Goal: Check status: Check status

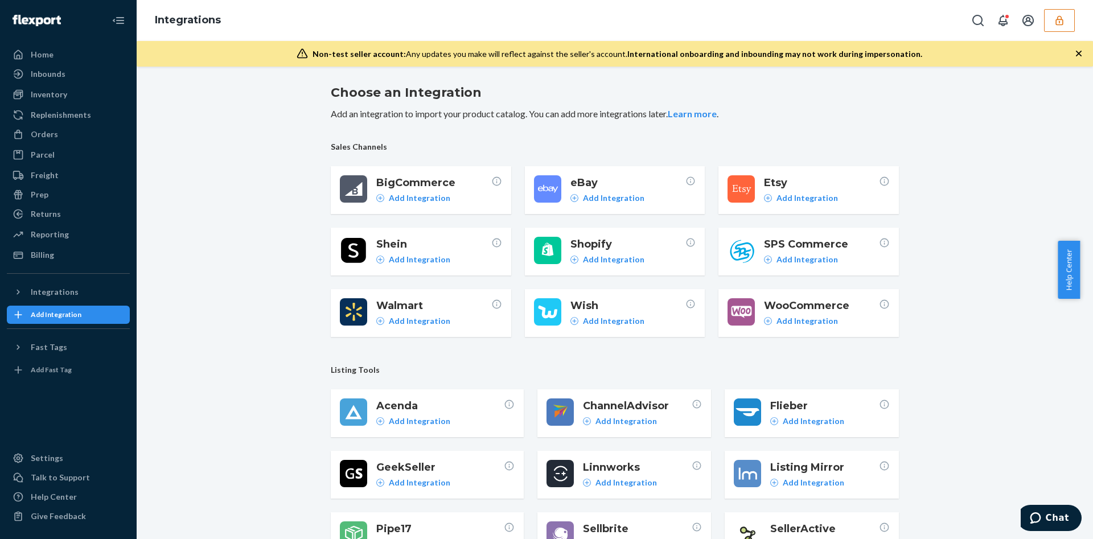
click at [337, 69] on div "Choose an Integration Add an integration to import your product catalog. You ca…" at bounding box center [615, 303] width 956 height 472
click at [1037, 13] on button "Open account menu" at bounding box center [1027, 20] width 23 height 23
click at [1073, 20] on button "button" at bounding box center [1059, 20] width 31 height 23
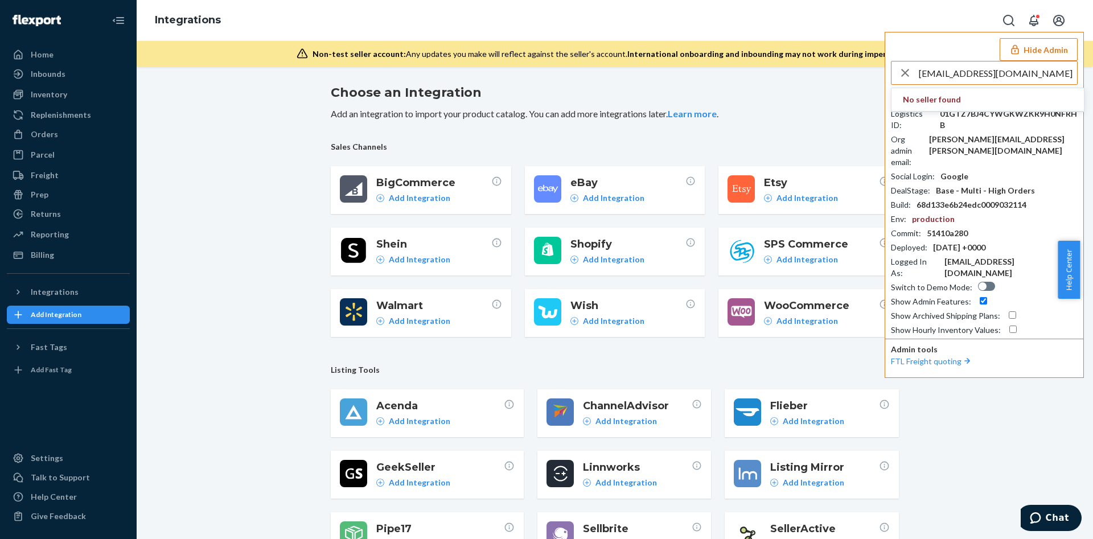
type input "info@themilkbarcollective.com"
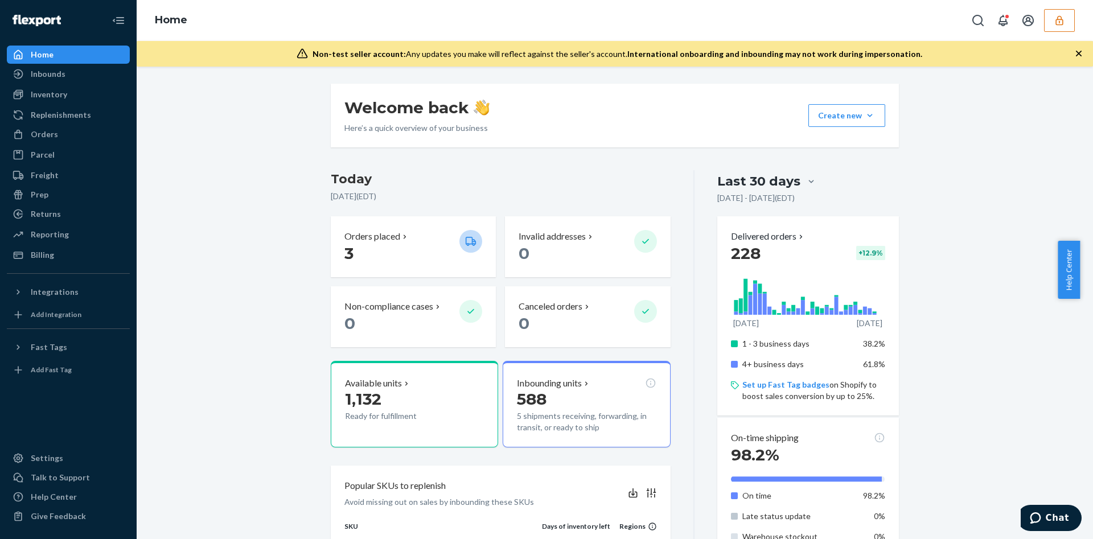
click at [85, 67] on div "Inbounds" at bounding box center [68, 74] width 121 height 16
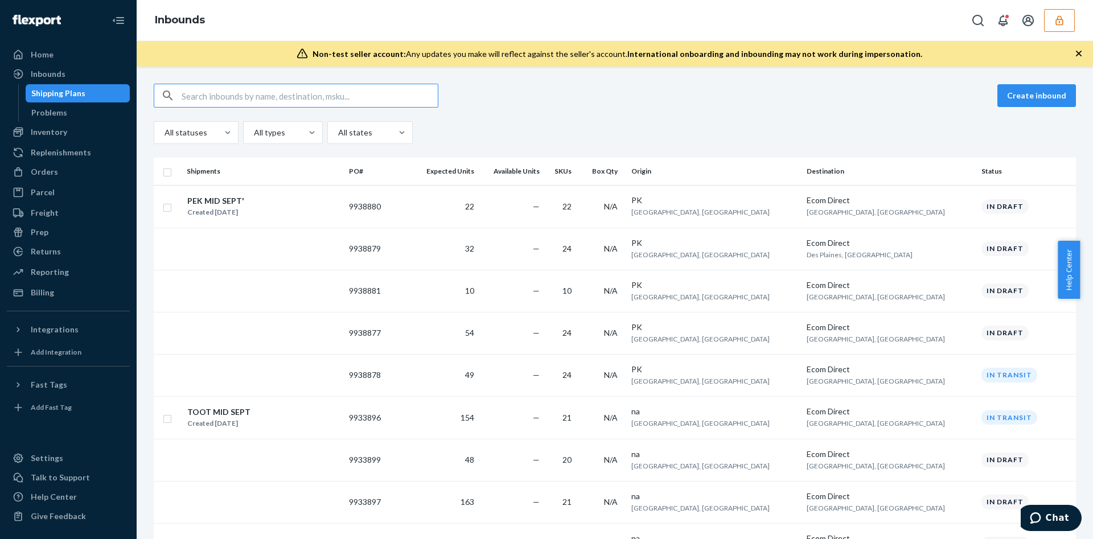
paste input "9933896"
type input "9933896"
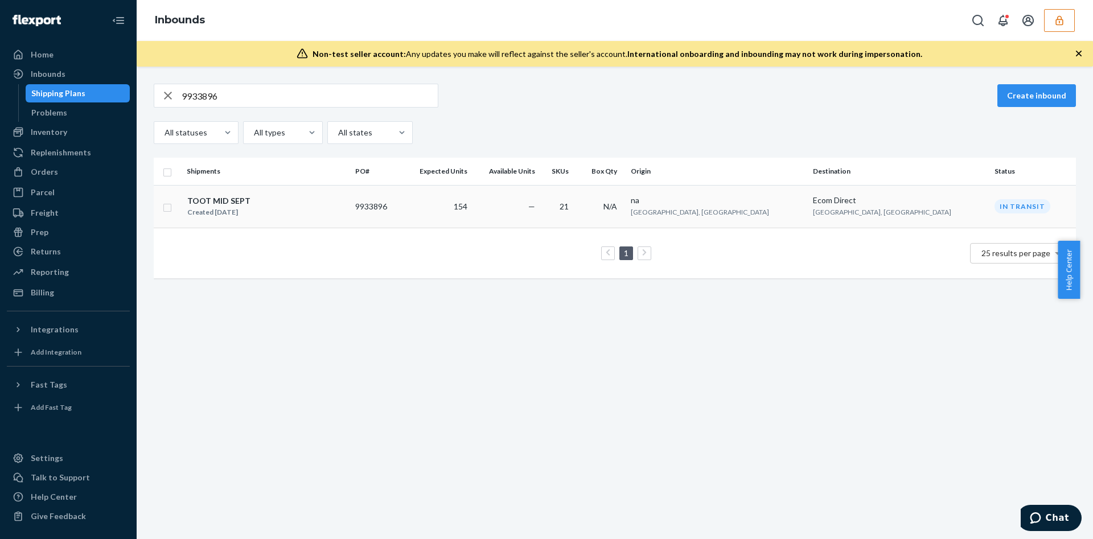
click at [336, 209] on div "TOOT MID SEPT Created Sep 11, 2025" at bounding box center [266, 207] width 159 height 24
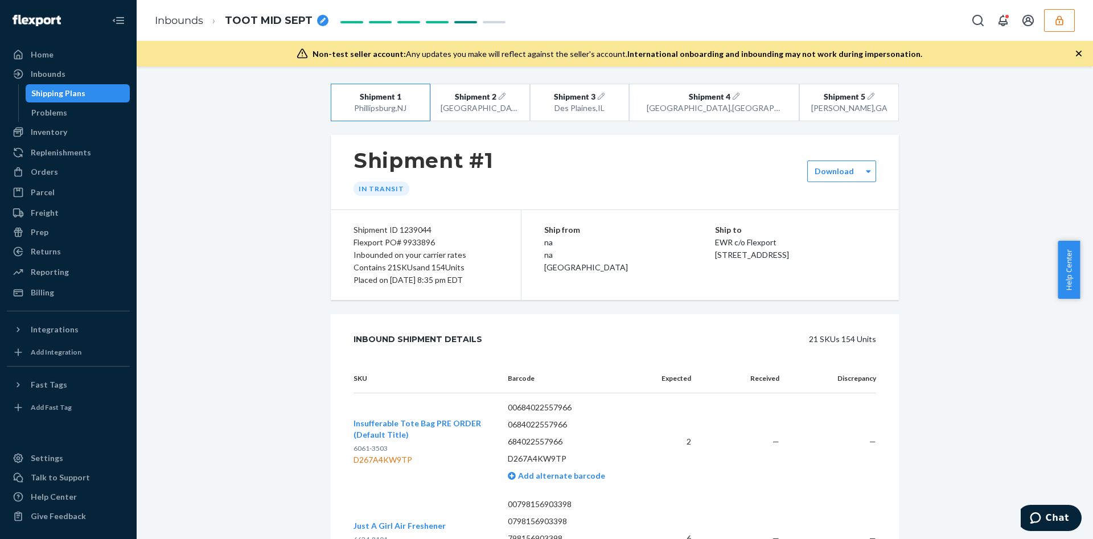
click at [400, 228] on div "Shipment ID 1239044" at bounding box center [425, 230] width 145 height 13
copy div "1239044"
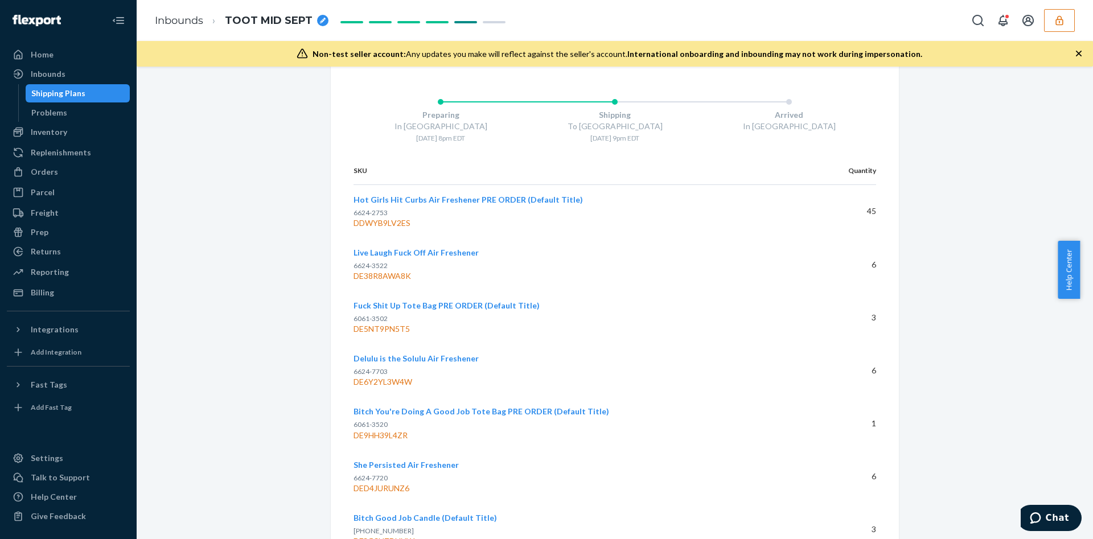
scroll to position [3035, 0]
click at [393, 224] on div "DDWYB9LV2ES" at bounding box center [577, 224] width 449 height 11
copy div "DDWYB9LV2ES"
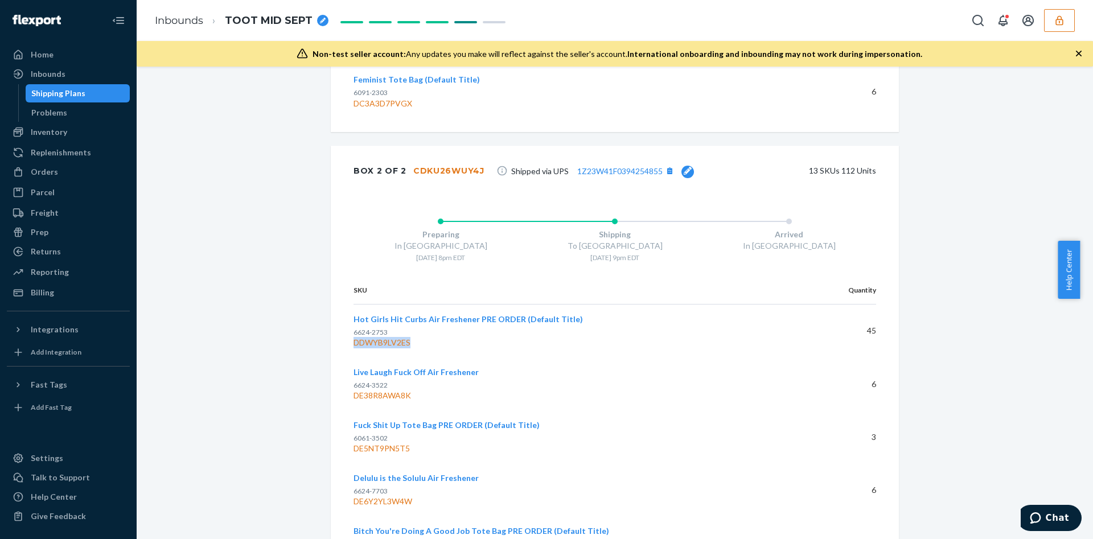
scroll to position [2916, 0]
click at [427, 168] on div "CDKU26WUY4J" at bounding box center [448, 171] width 71 height 11
copy div "CDKU26WUY4J"
click at [373, 342] on div "DDWYB9LV2ES" at bounding box center [577, 343] width 449 height 11
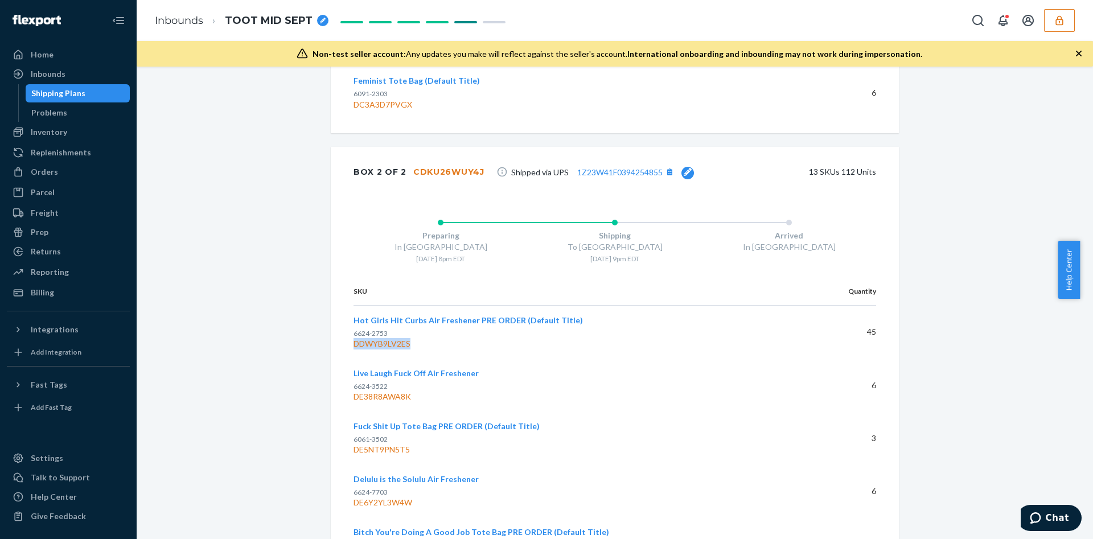
click at [373, 342] on div "DDWYB9LV2ES" at bounding box center [577, 343] width 449 height 11
copy div "DDWYB9LV2ES"
click at [373, 342] on div "DDWYB9LV2ES" at bounding box center [577, 343] width 449 height 11
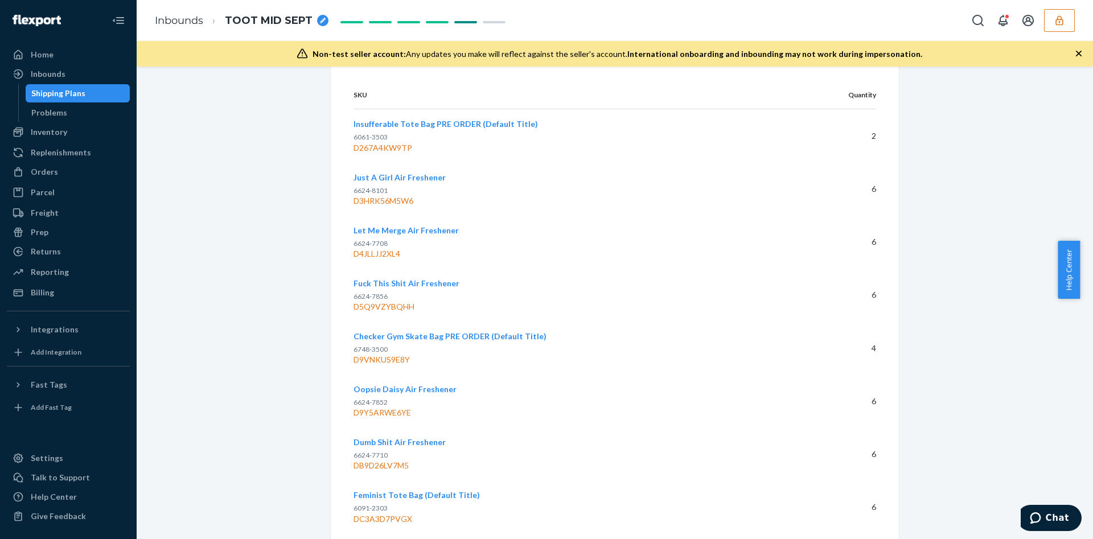
scroll to position [2503, 0]
click at [443, 440] on div "Dumb Shit Air Freshener 6624-7710 DB9D26LV7M5" at bounding box center [569, 452] width 432 height 35
click at [402, 410] on div "D9Y5ARWE6YE" at bounding box center [569, 410] width 432 height 11
copy div "D9Y5ARWE6YE"
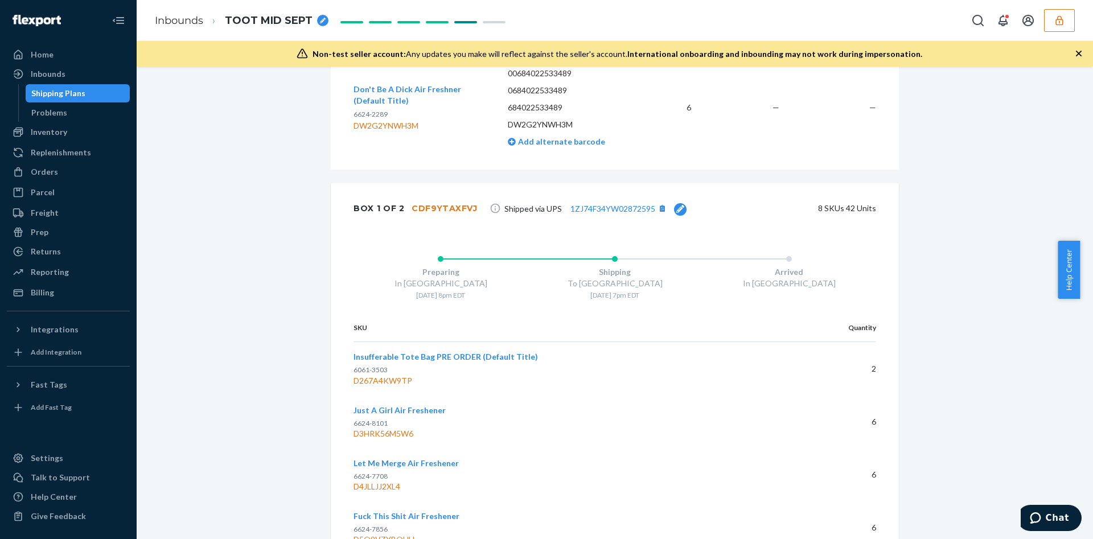
scroll to position [2268, 0]
click at [442, 204] on div "CDF9YTAXFVJ" at bounding box center [444, 209] width 66 height 11
copy div "CDF9YTAXFVJ"
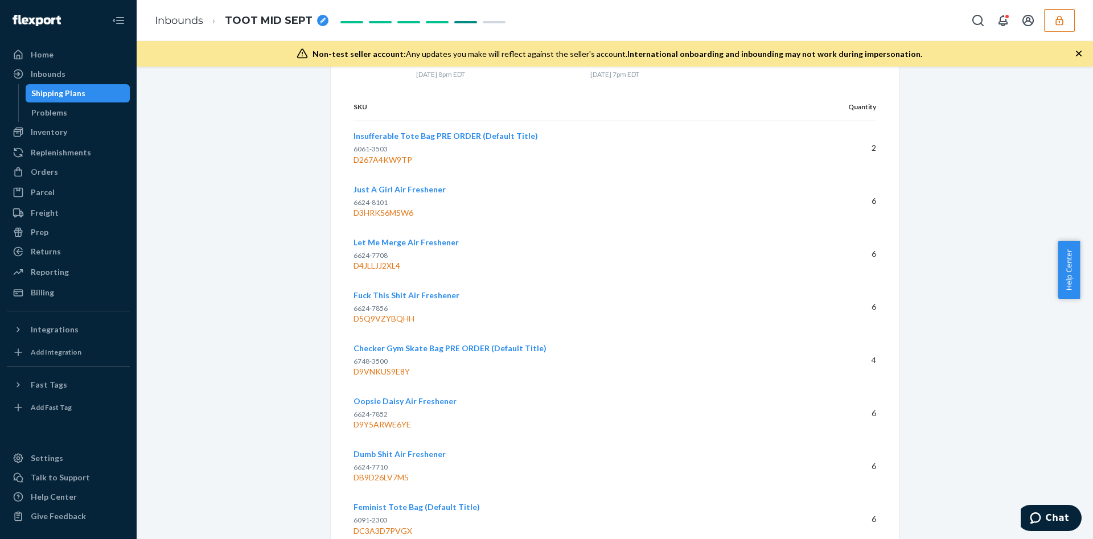
scroll to position [2498, 0]
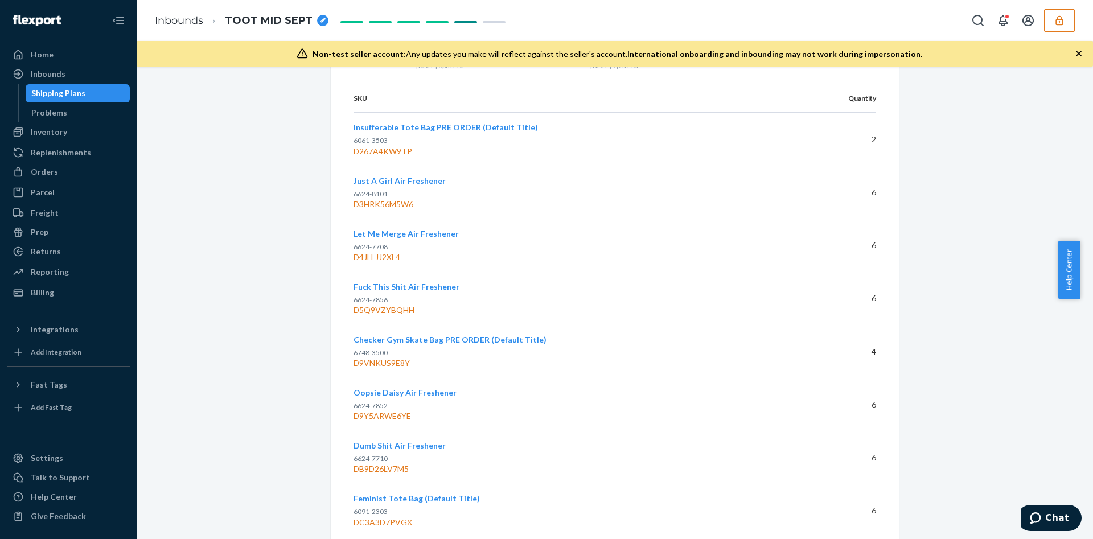
click at [388, 412] on div "D9Y5ARWE6YE" at bounding box center [569, 415] width 432 height 11
copy div "D9Y5ARWE6YE"
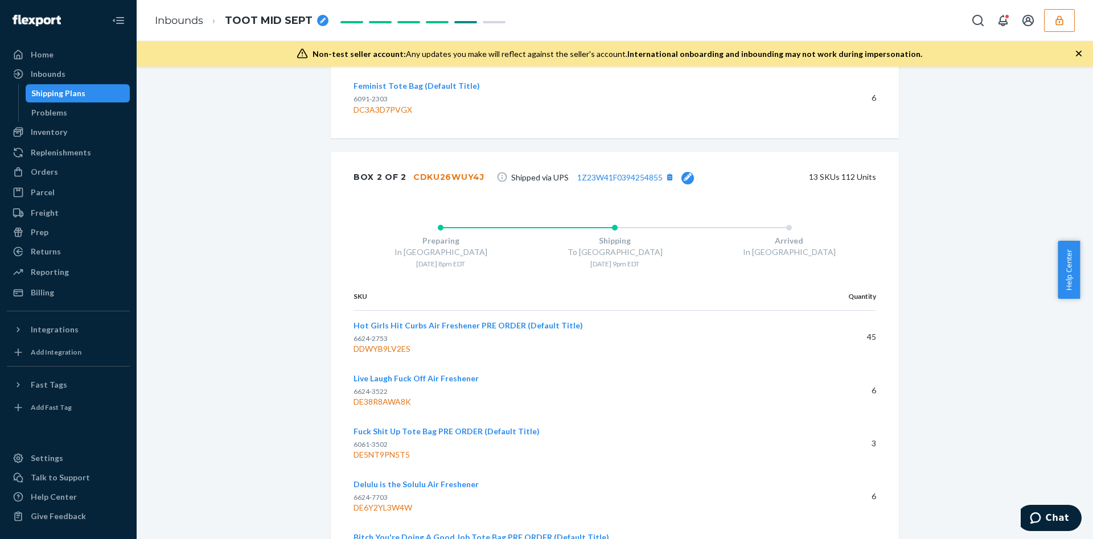
scroll to position [2908, 0]
click at [450, 174] on div "CDKU26WUY4J" at bounding box center [448, 179] width 71 height 11
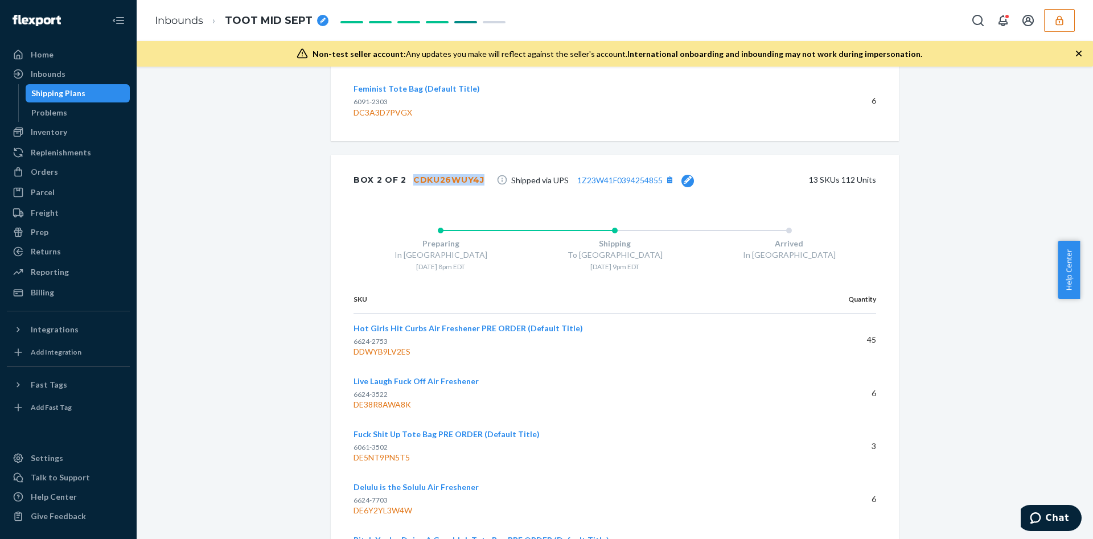
click at [450, 174] on div "CDKU26WUY4J" at bounding box center [448, 179] width 71 height 11
copy div "CDKU26WUY4J"
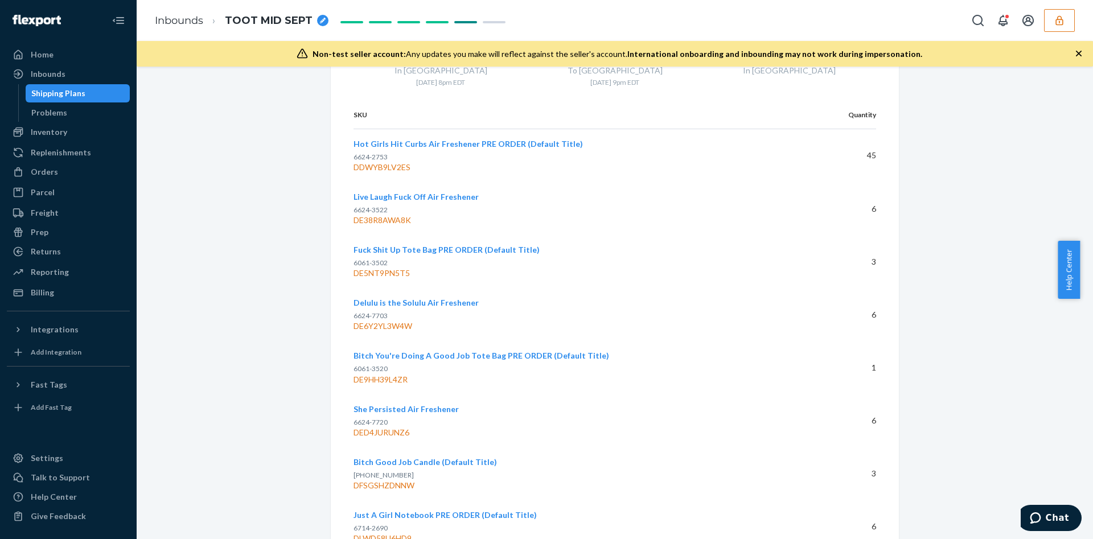
scroll to position [3111, 0]
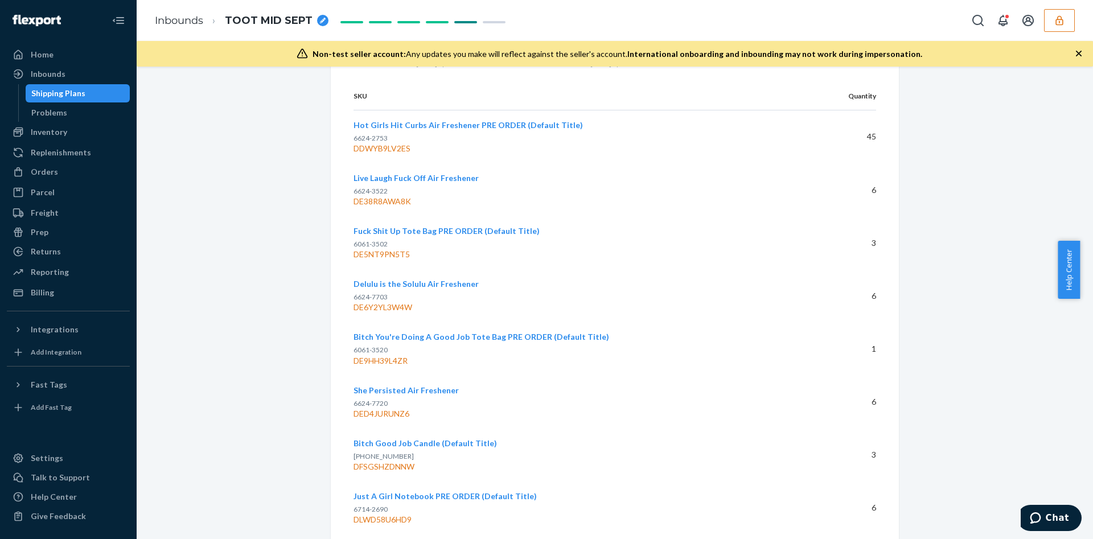
click at [392, 414] on div "DED4JURUNZ6" at bounding box center [577, 413] width 449 height 11
copy div "DED4JURUNZ6"
click at [392, 414] on div "DED4JURUNZ6" at bounding box center [577, 413] width 449 height 11
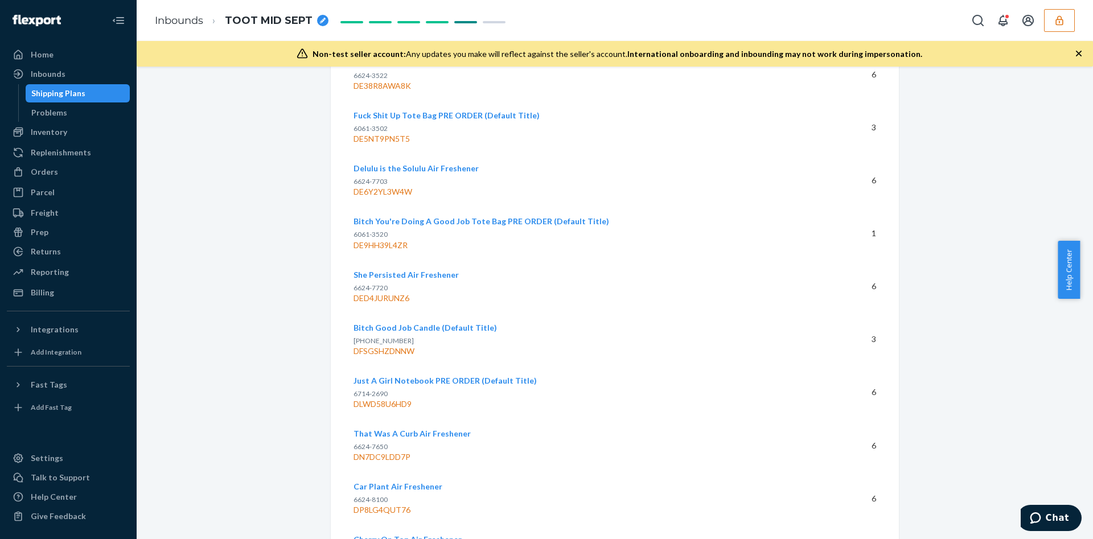
scroll to position [3252, 0]
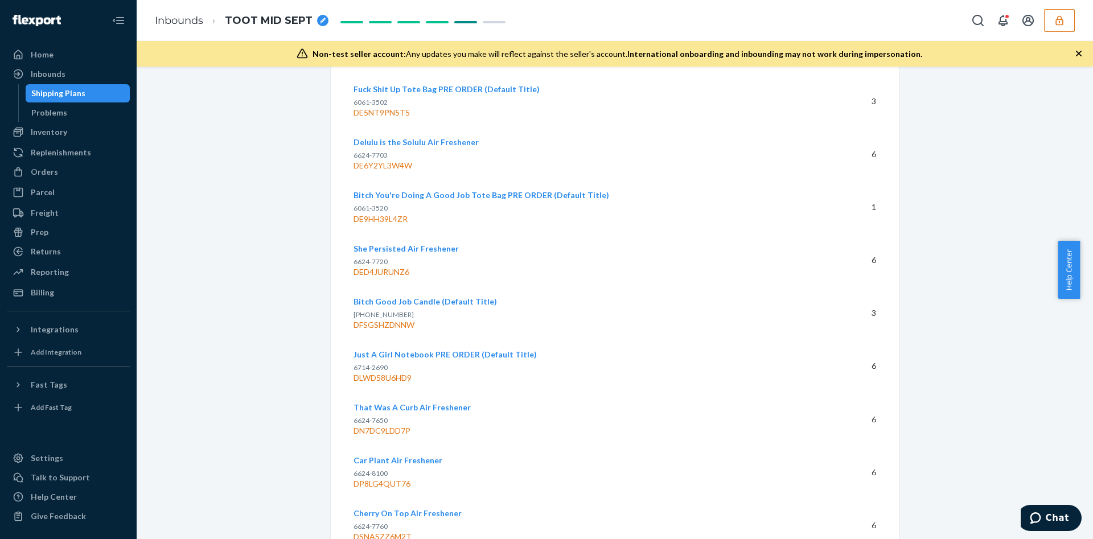
click at [382, 381] on div "DLWD58U6HD9" at bounding box center [577, 377] width 449 height 11
copy div "DLWD58U6HD9"
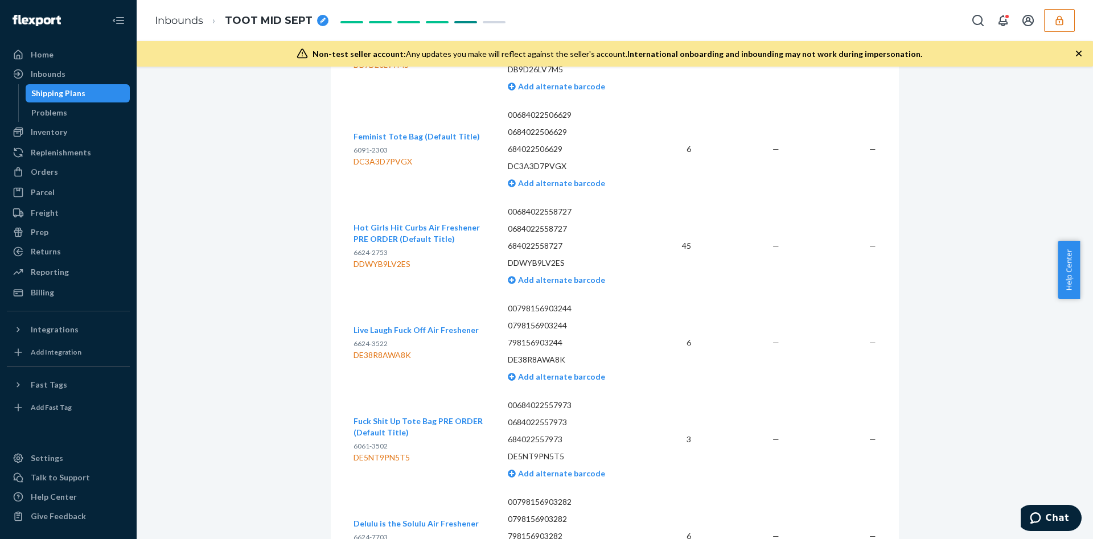
scroll to position [970, 0]
click at [391, 349] on div "DE38R8AWA8K" at bounding box center [415, 354] width 125 height 11
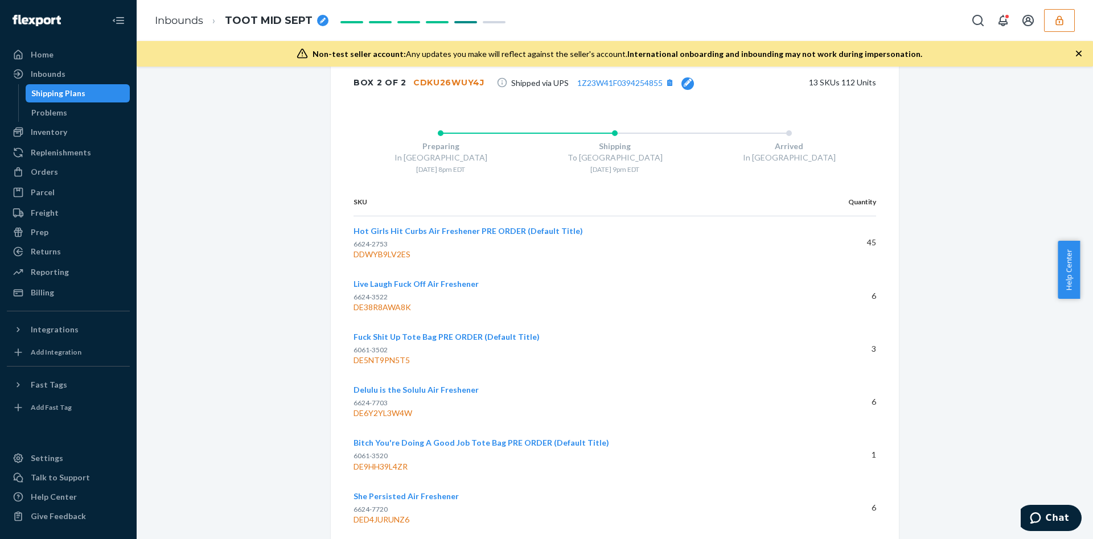
scroll to position [3004, 0]
click at [437, 83] on div "CDKU26WUY4J" at bounding box center [448, 82] width 71 height 11
click at [391, 304] on div "DE38R8AWA8K" at bounding box center [577, 307] width 449 height 11
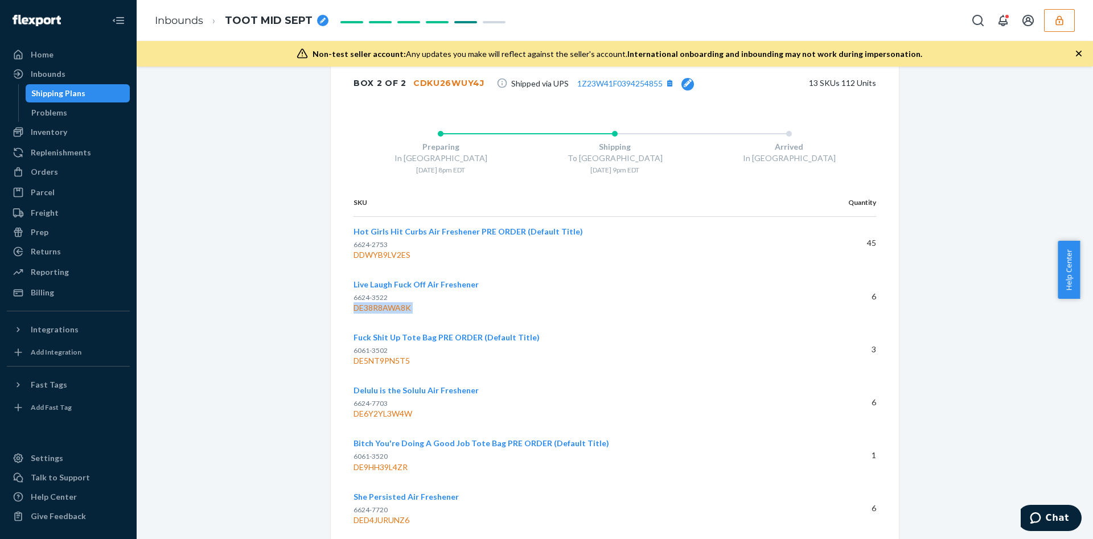
click at [391, 304] on div "DE38R8AWA8K" at bounding box center [577, 307] width 449 height 11
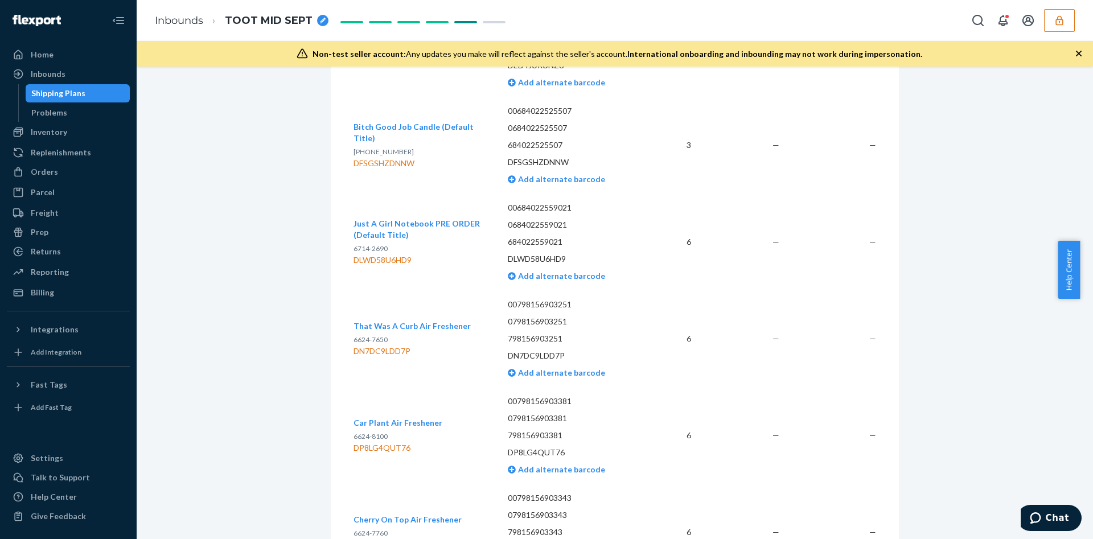
scroll to position [1651, 0]
click at [391, 345] on div "DN7DC9LDD7P" at bounding box center [411, 350] width 117 height 11
click at [393, 351] on div "DN7DC9LDD7P" at bounding box center [411, 350] width 117 height 11
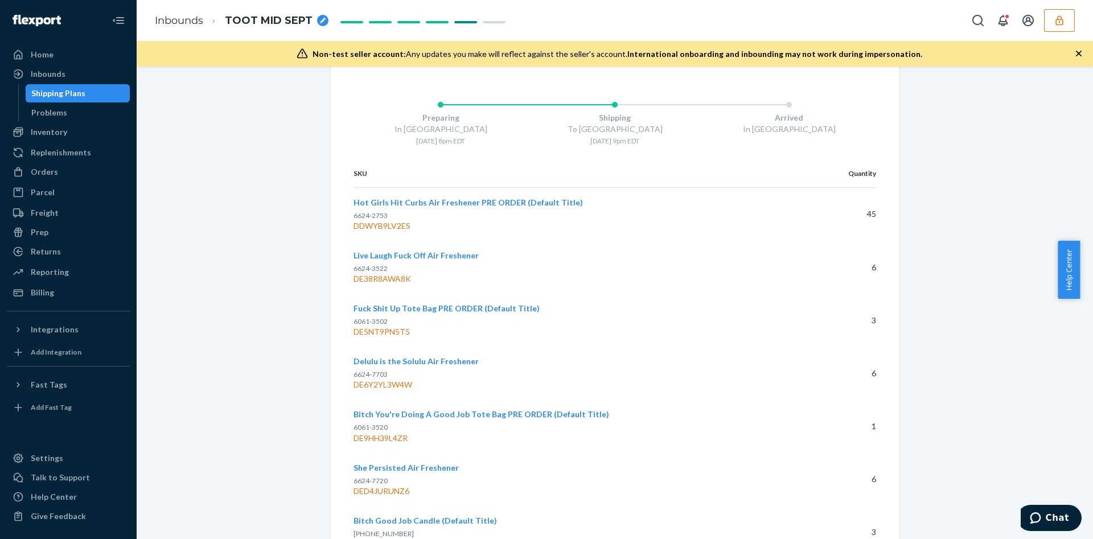
scroll to position [2979, 0]
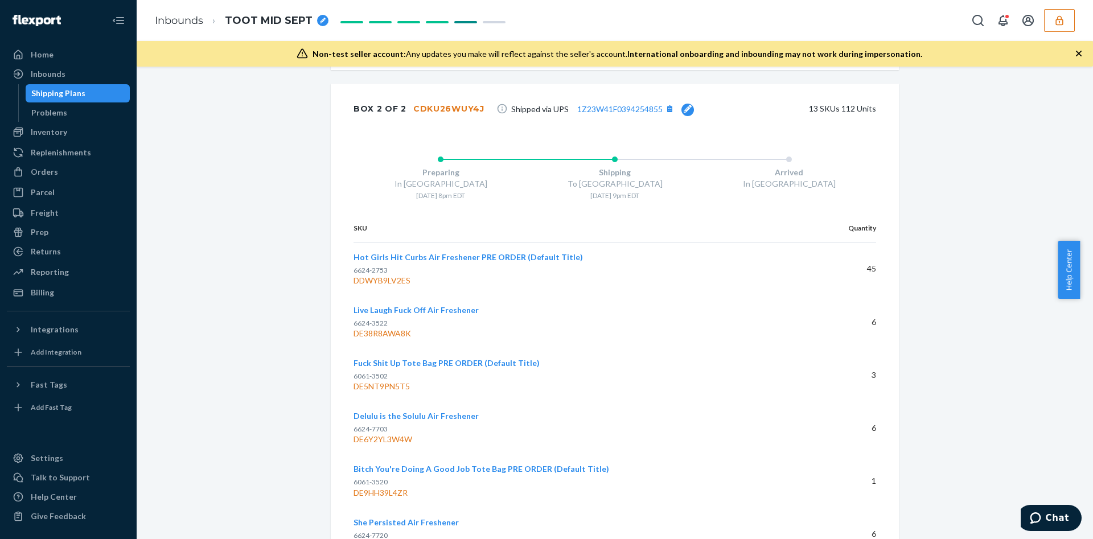
click at [424, 101] on div "Box 2 of 2 CDKU26WUY4J" at bounding box center [418, 108] width 131 height 23
click at [428, 105] on div "CDKU26WUY4J" at bounding box center [448, 108] width 71 height 11
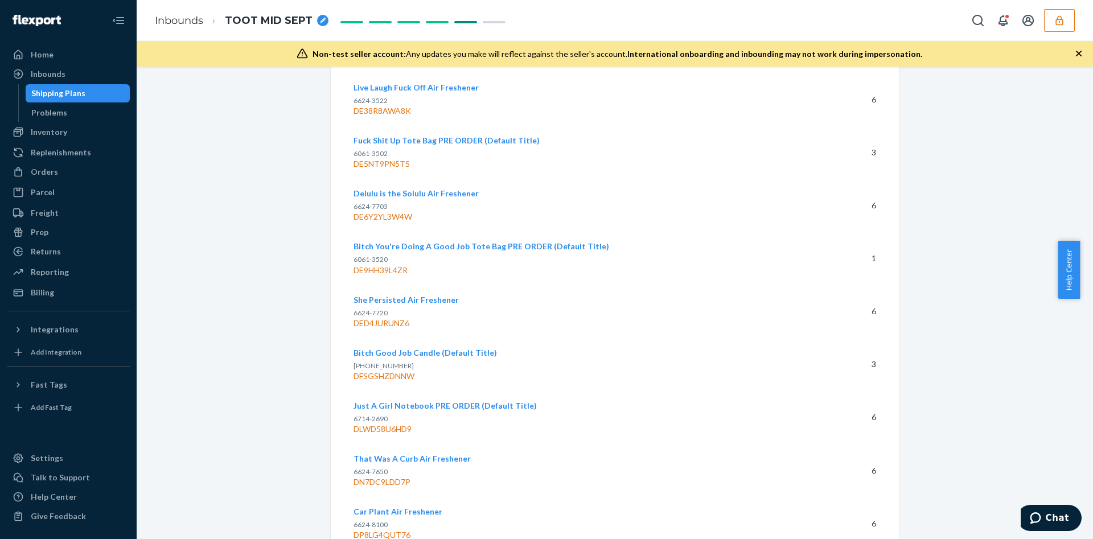
scroll to position [3210, 0]
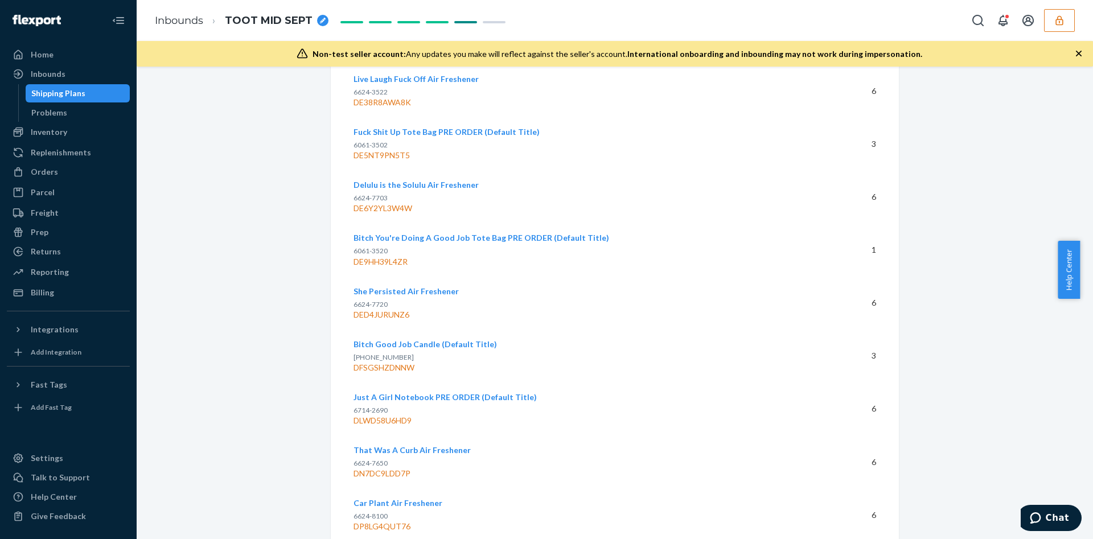
click at [393, 476] on div "DN7DC9LDD7P" at bounding box center [577, 473] width 449 height 11
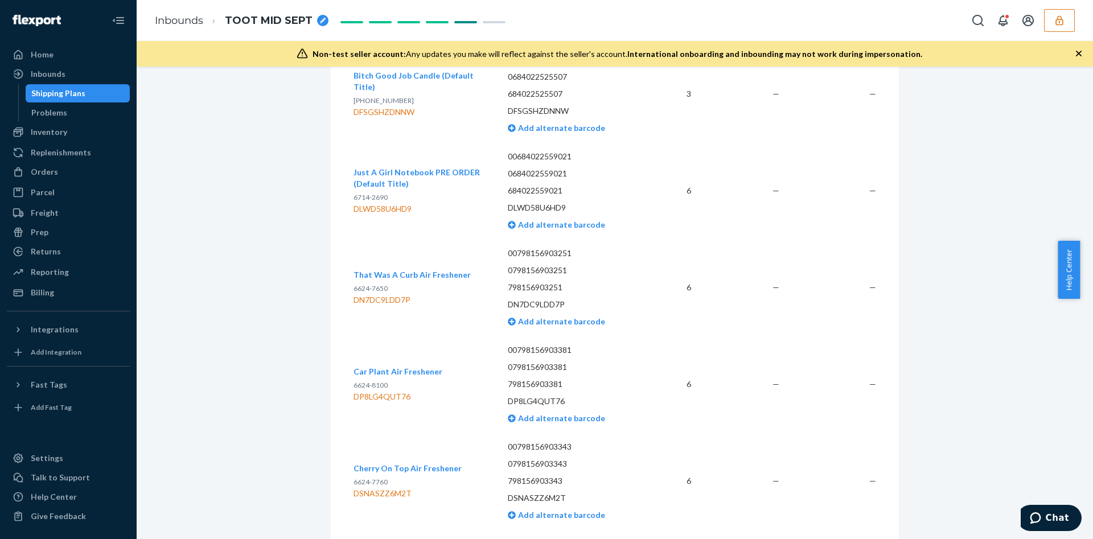
scroll to position [1679, 0]
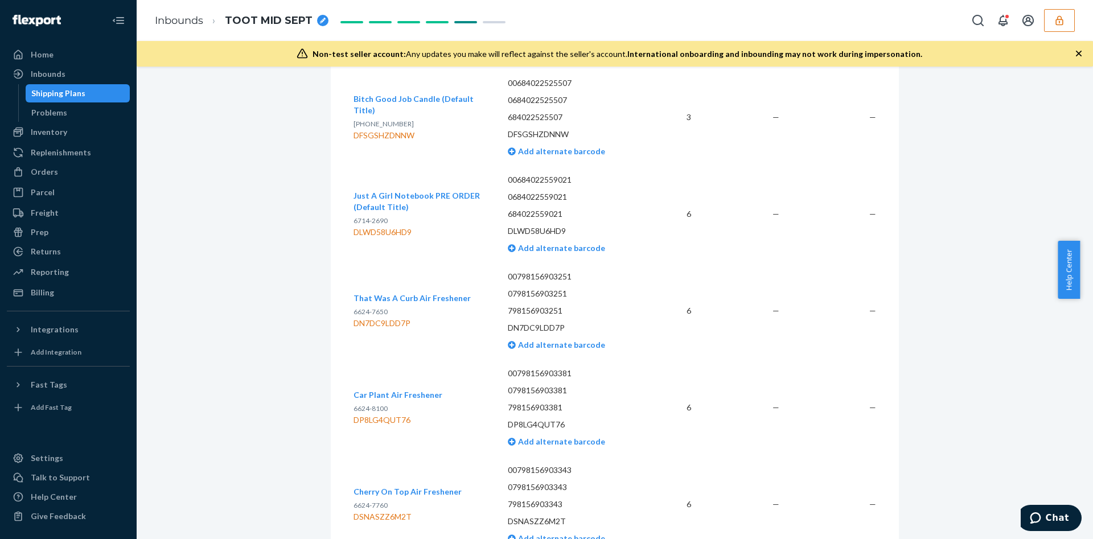
click at [384, 422] on div "DP8LG4QUT76" at bounding box center [397, 419] width 89 height 11
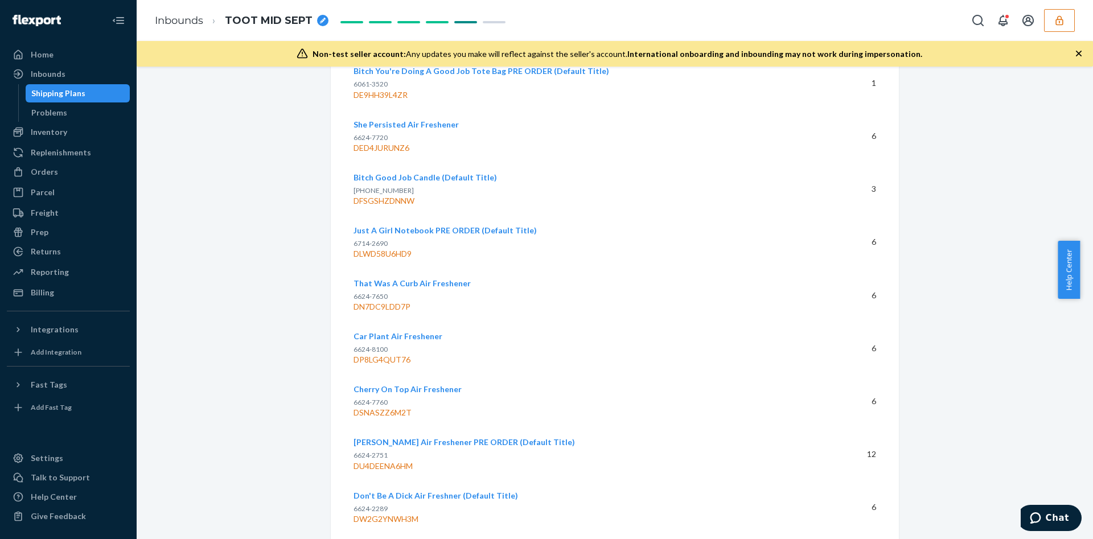
scroll to position [3368, 0]
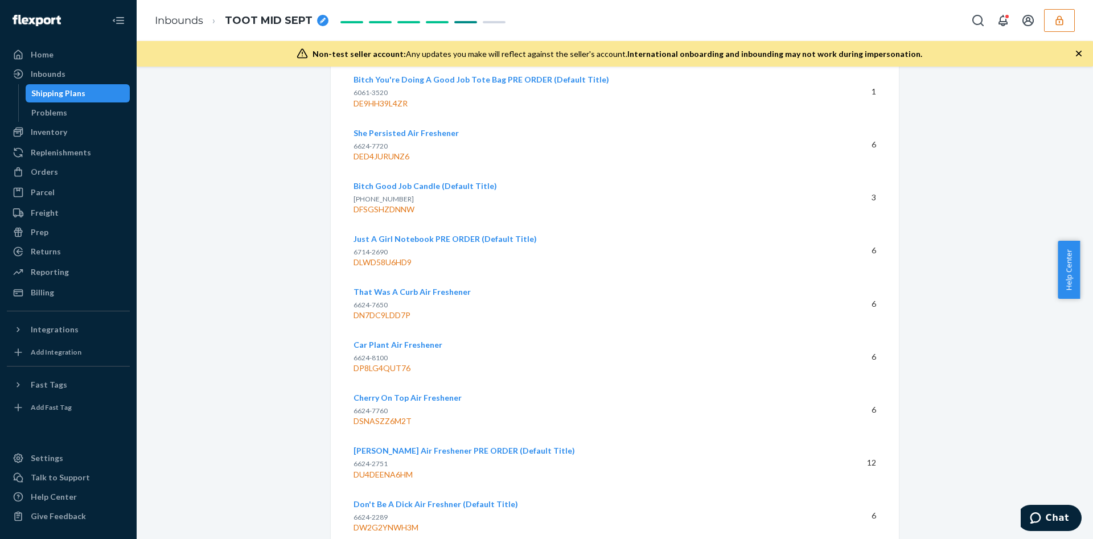
click at [400, 421] on div "DSNASZZ6M2T" at bounding box center [577, 420] width 449 height 11
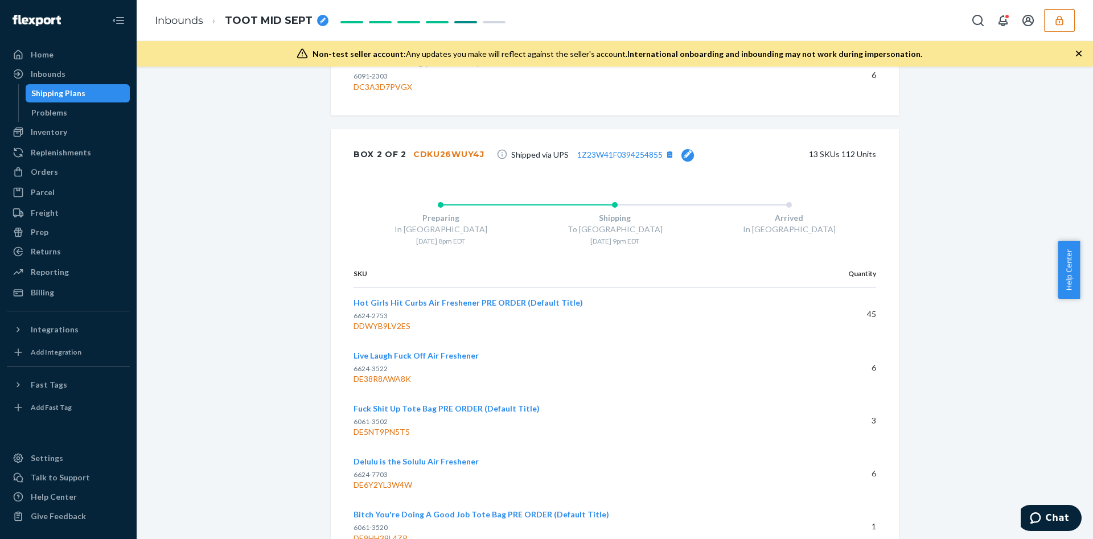
scroll to position [2891, 0]
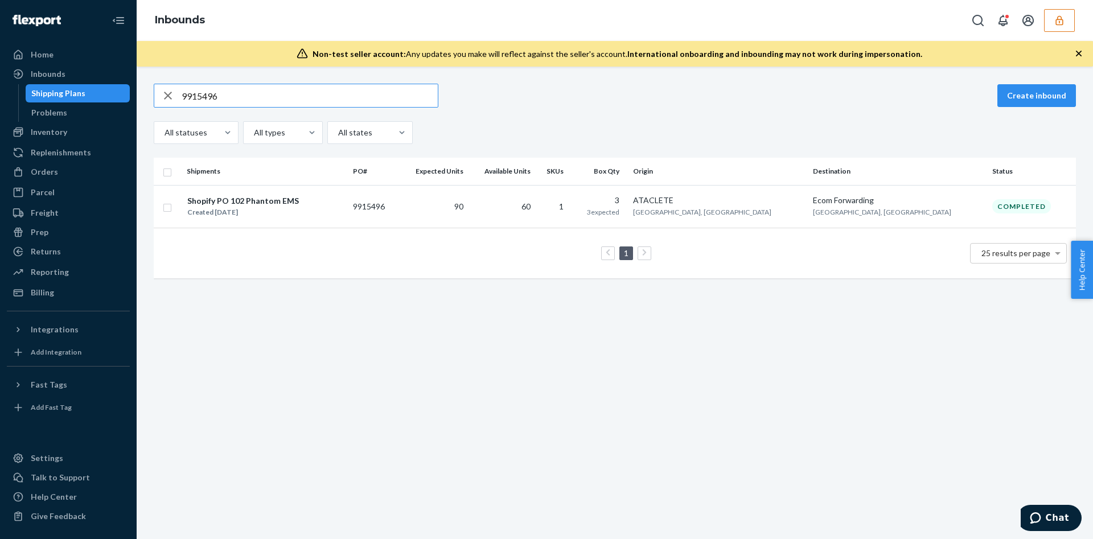
click at [1068, 11] on button "button" at bounding box center [1059, 20] width 31 height 23
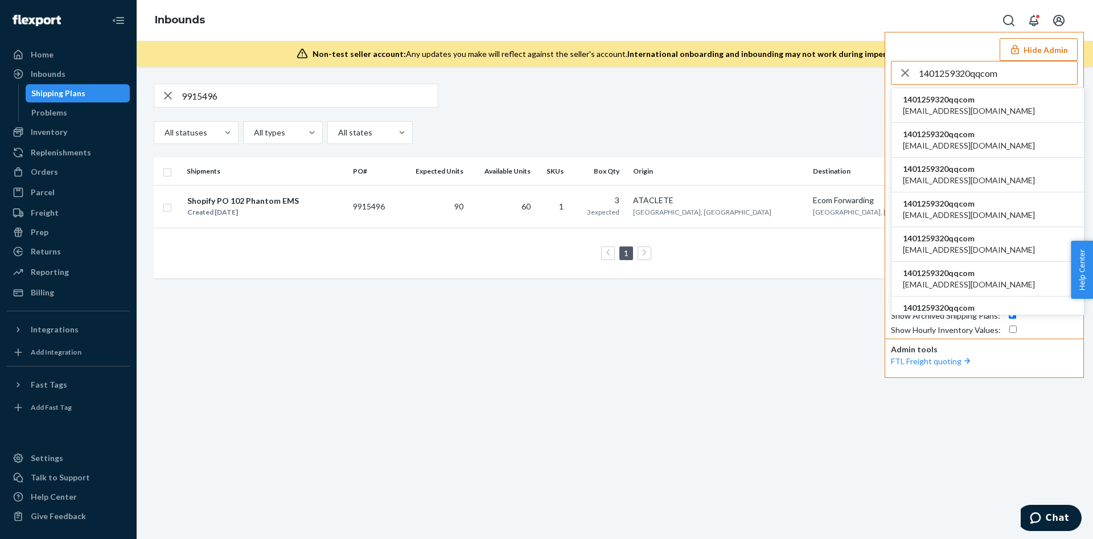
type input "1401259320qqcom"
click at [945, 122] on li "1401259320qqcom 1376944968@qq.com" at bounding box center [987, 105] width 192 height 35
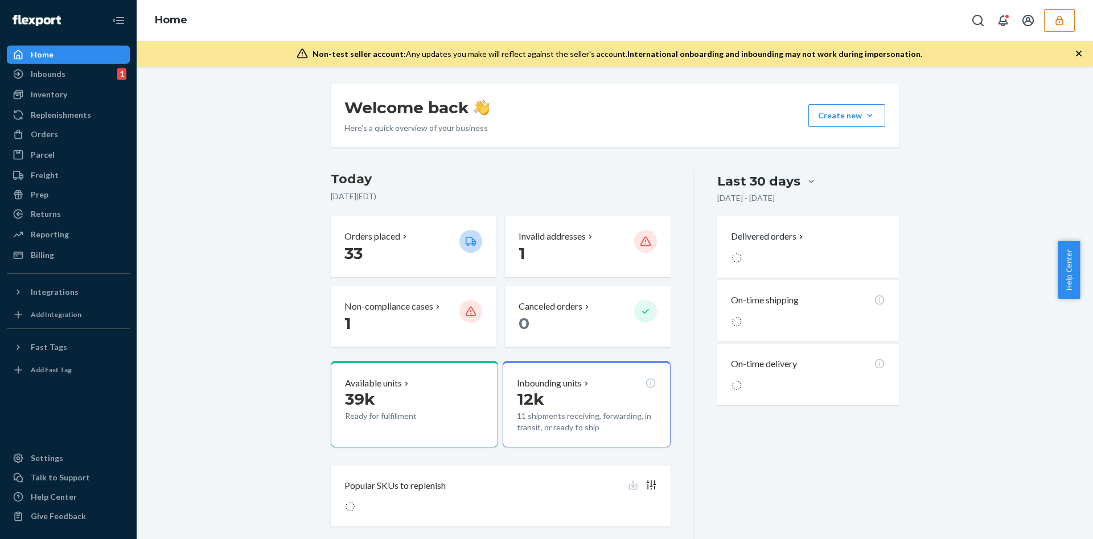
click at [1045, 31] on button "button" at bounding box center [1059, 20] width 31 height 23
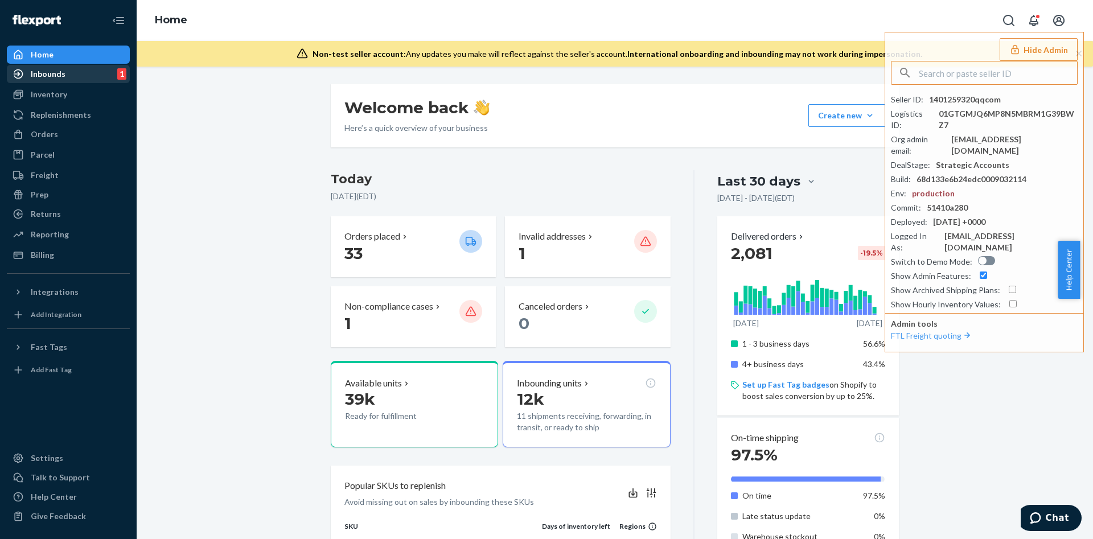
click at [87, 75] on div "Inbounds 1" at bounding box center [68, 74] width 121 height 16
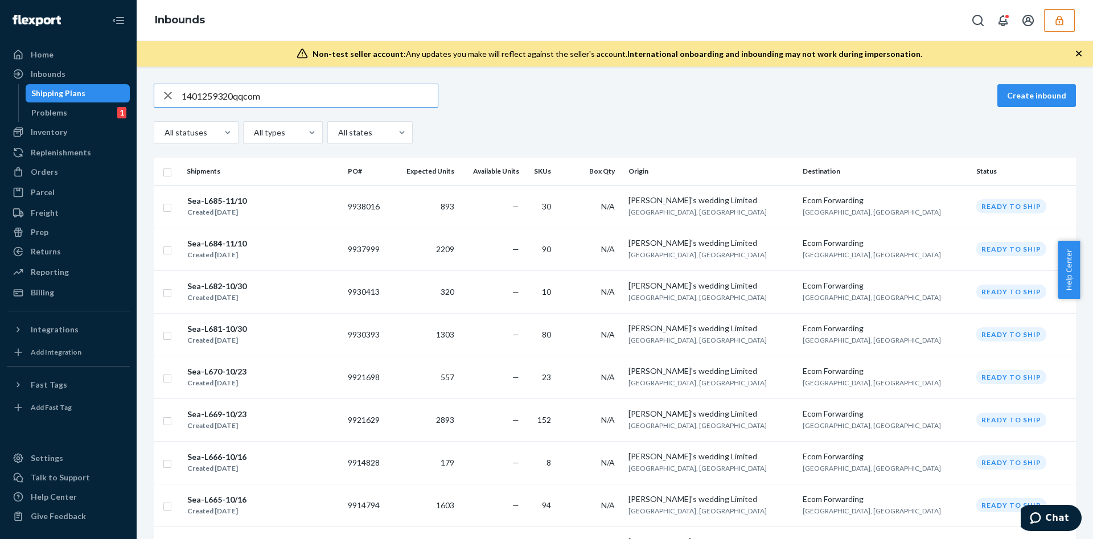
click at [261, 90] on input "1401259320qqcom" at bounding box center [310, 95] width 256 height 23
paste input "9897298"
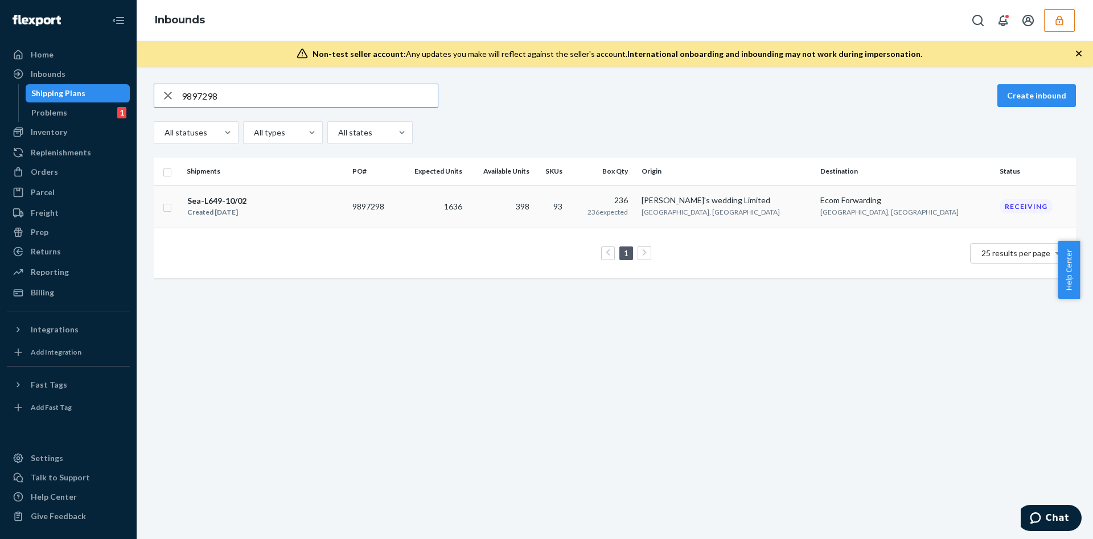
type input "9897298"
click at [534, 219] on td "398" at bounding box center [500, 206] width 67 height 43
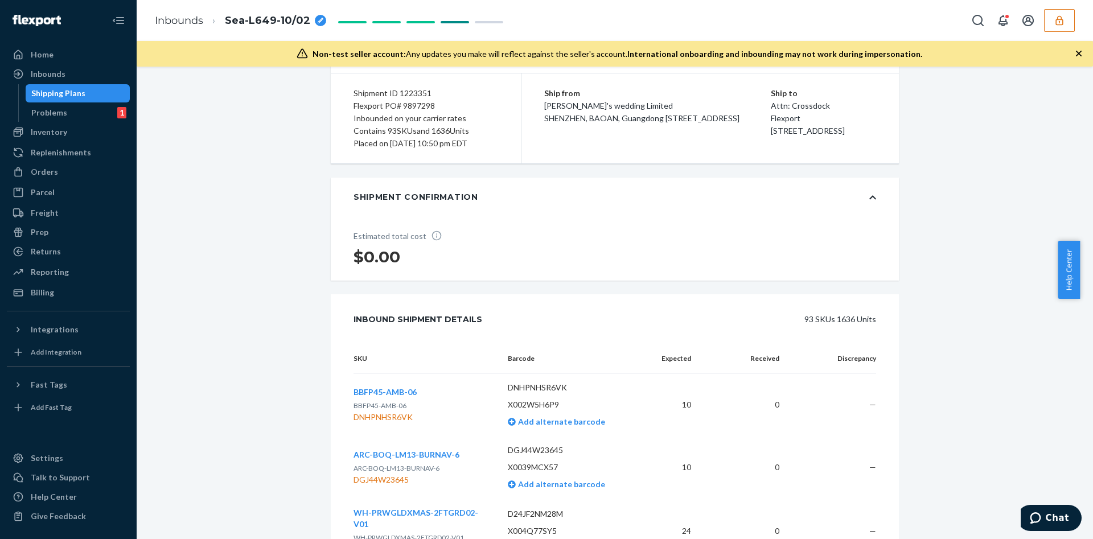
scroll to position [337, 0]
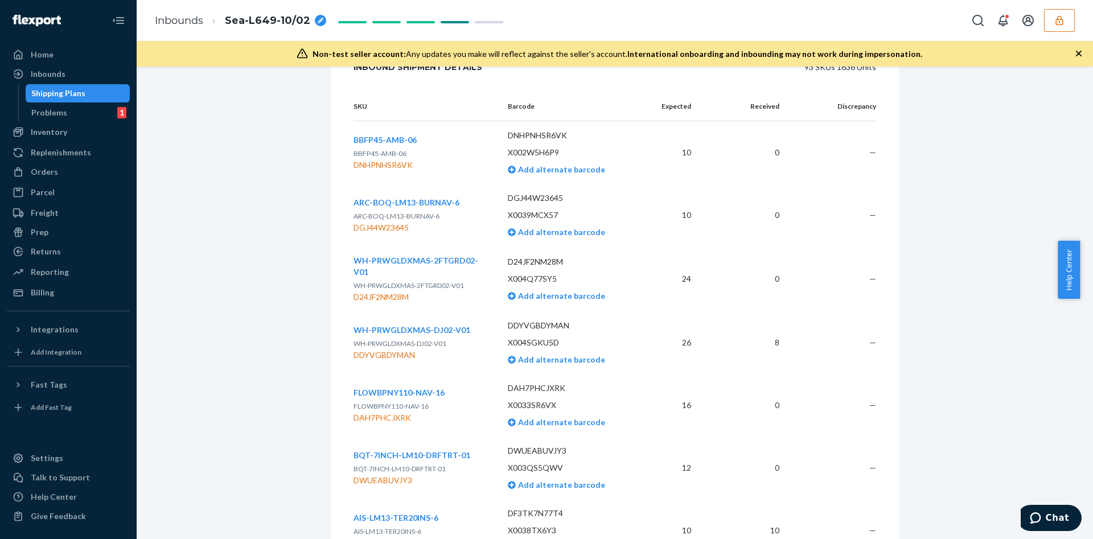
click at [423, 270] on td "WH-PRWGLDXMAS-2FTGRD02-V01 WH-PRWGLDXMAS-2FTGRD02-V01 D24JF2NM28M" at bounding box center [425, 278] width 145 height 65
click at [423, 274] on span "WH-PRWGLDXMAS-2FTGRD02-V01" at bounding box center [415, 265] width 125 height 21
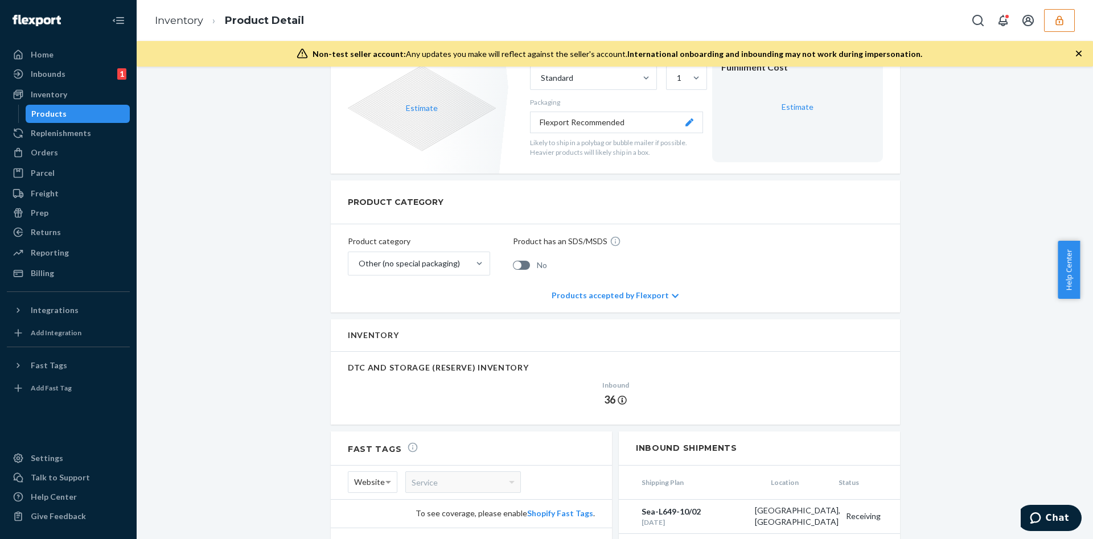
scroll to position [171, 0]
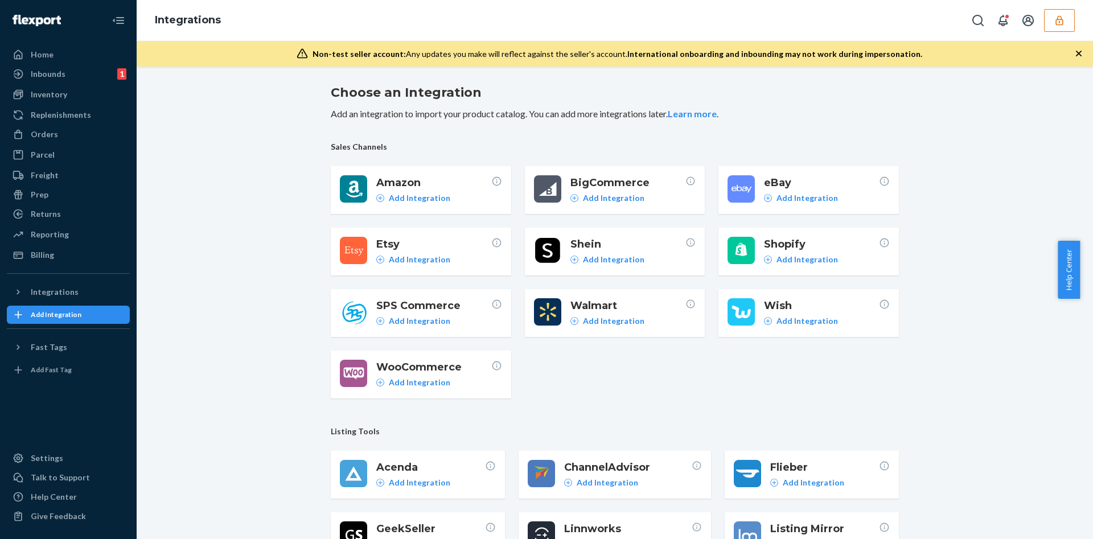
click at [1065, 13] on button "button" at bounding box center [1059, 20] width 31 height 23
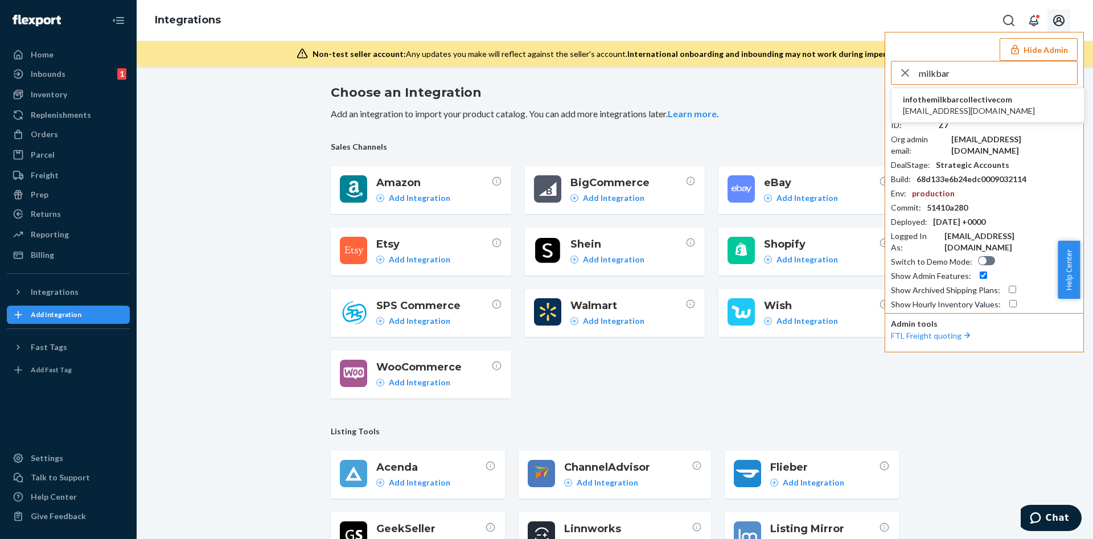
type input "milkbar"
click at [916, 97] on span "infothemilkbarcollectivecom" at bounding box center [968, 99] width 132 height 11
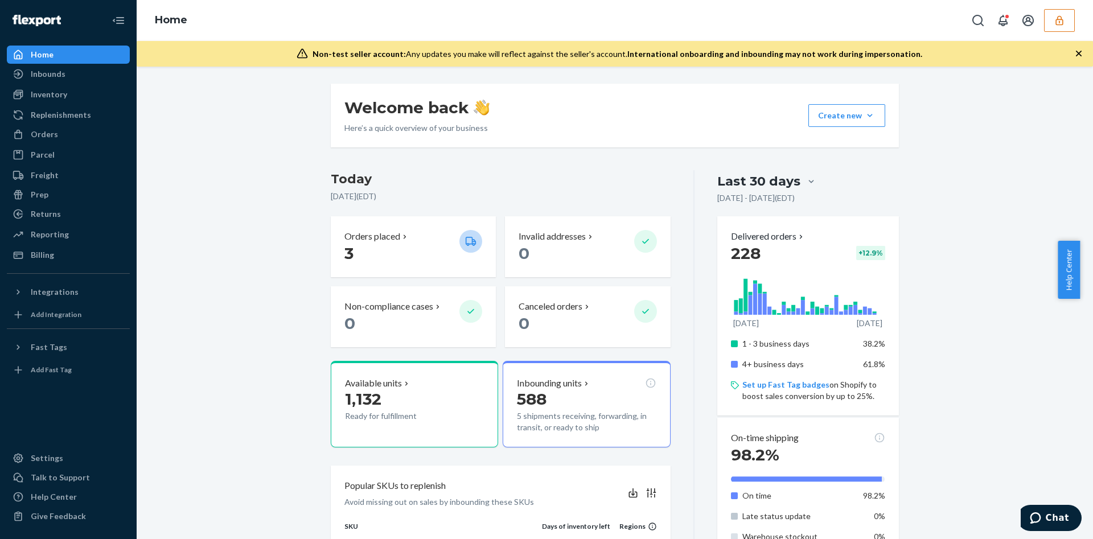
click at [21, 70] on icon at bounding box center [19, 74] width 10 height 10
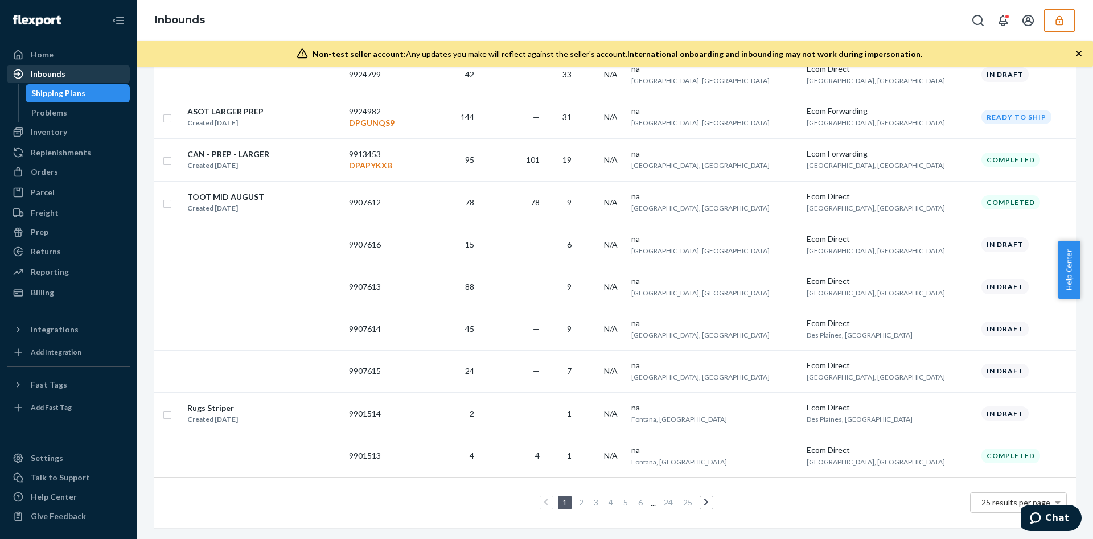
scroll to position [739, 0]
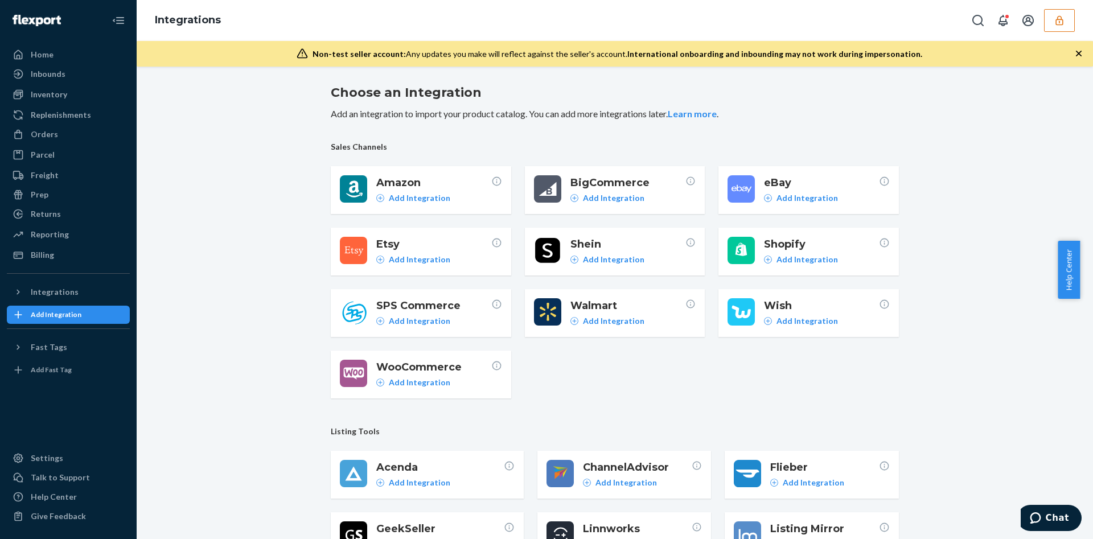
click at [1065, 27] on div "Integrations" at bounding box center [615, 20] width 956 height 41
click at [1063, 26] on button "button" at bounding box center [1059, 20] width 31 height 23
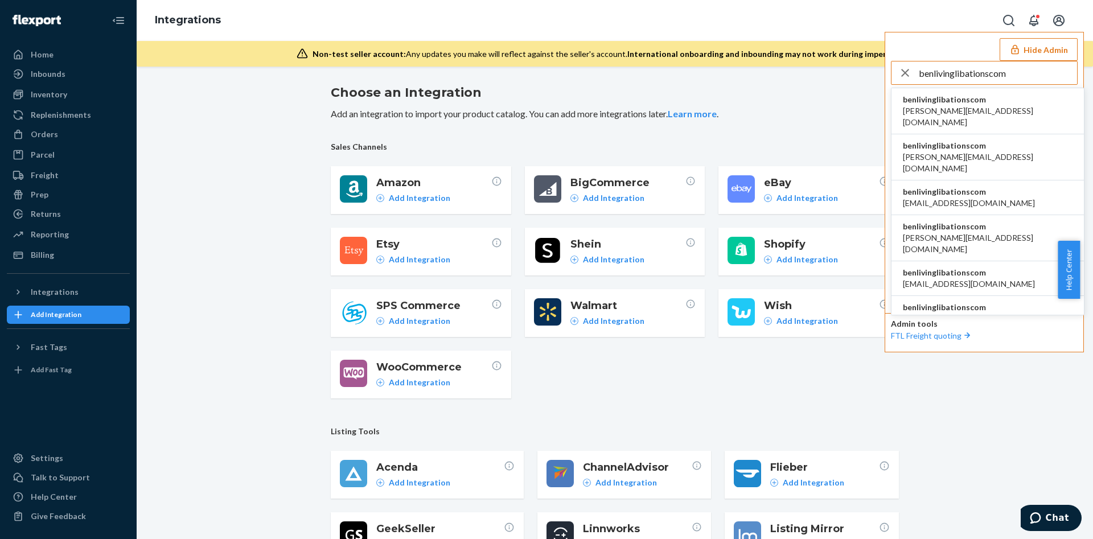
type input "benlivinglibationscom"
click at [973, 101] on span "benlivinglibationscom" at bounding box center [987, 99] width 170 height 11
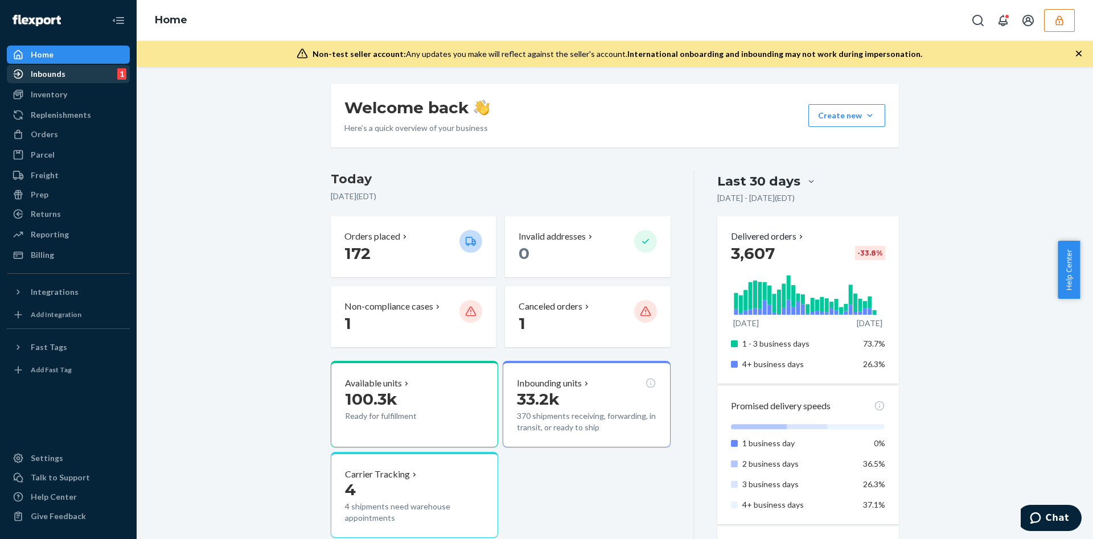
click at [77, 73] on div "Inbounds 1" at bounding box center [68, 74] width 121 height 16
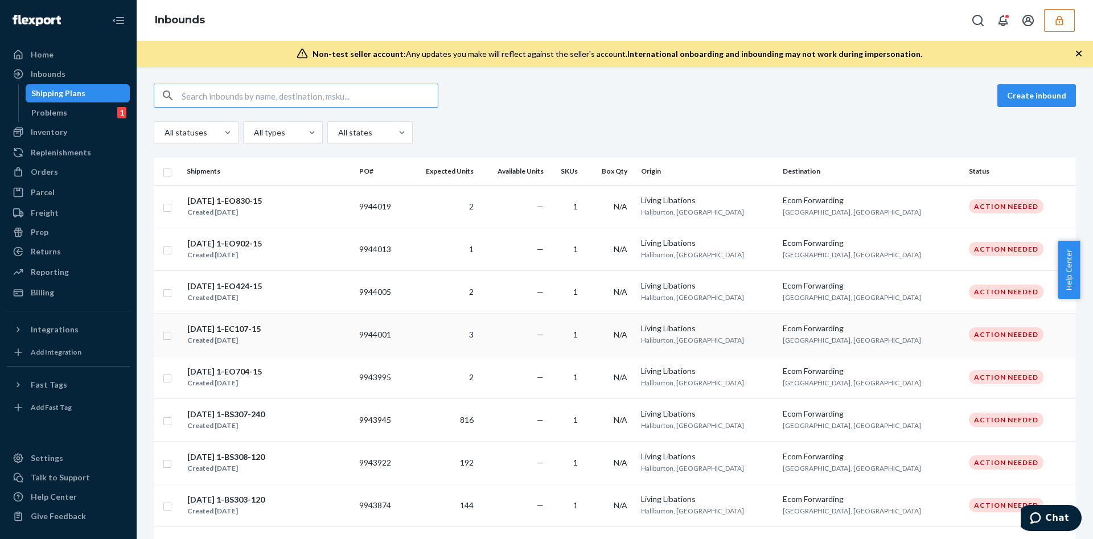
type input "9767675"
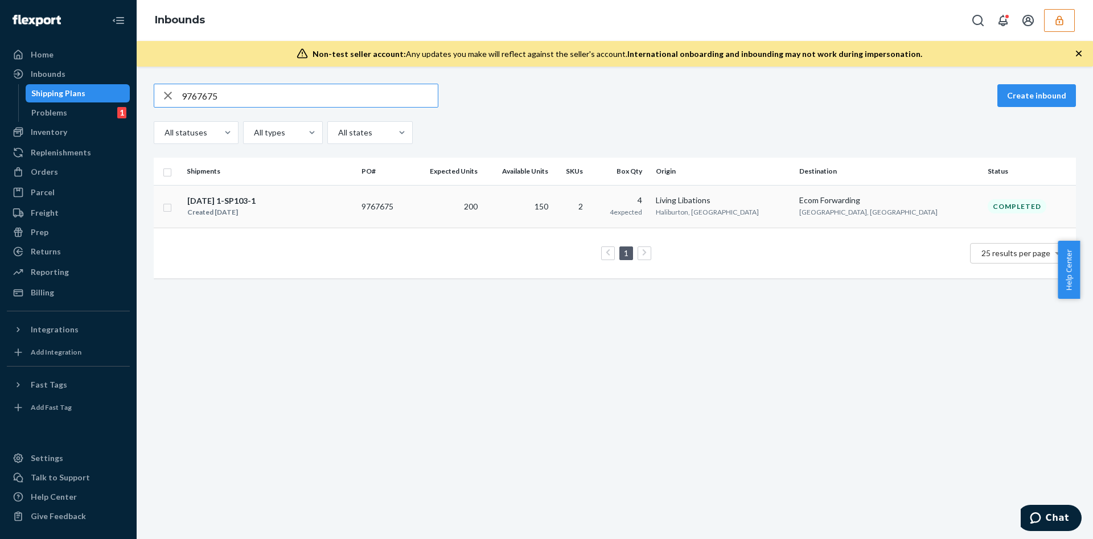
type input "9767675"
click at [553, 213] on td "150" at bounding box center [517, 206] width 71 height 43
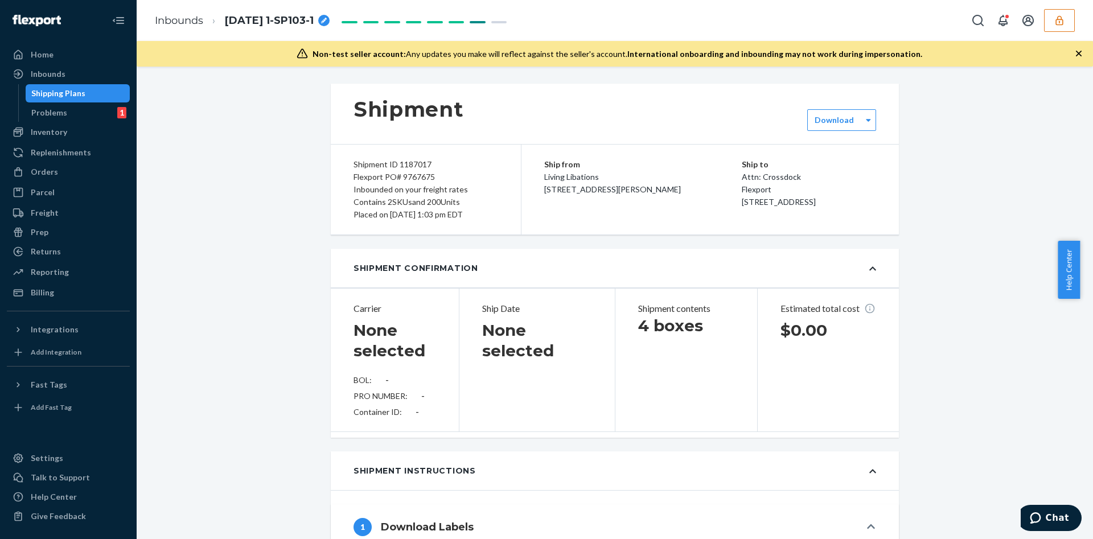
type input "LL2507070118"
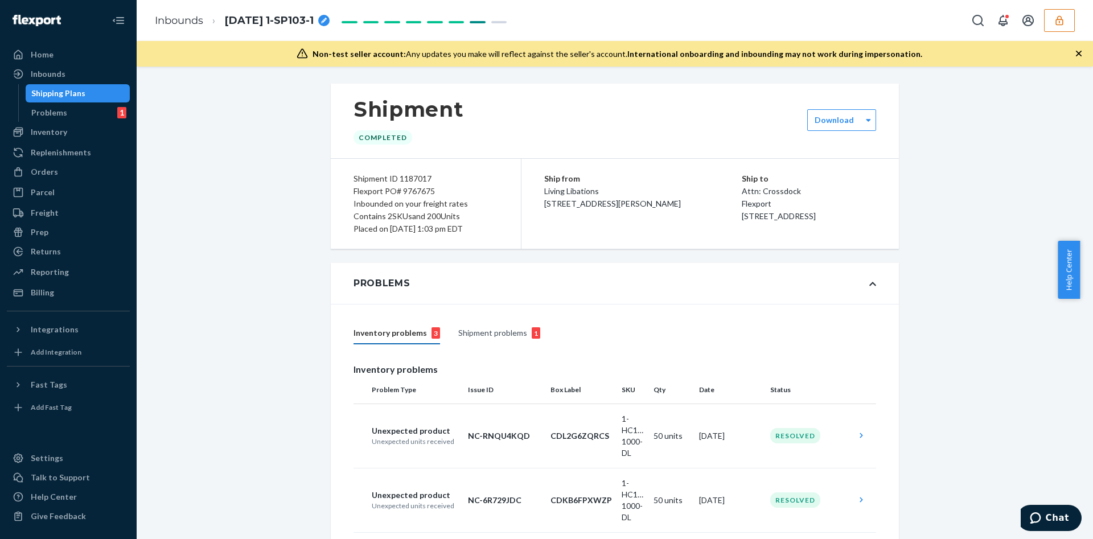
click at [378, 192] on div "Flexport PO# 9767675" at bounding box center [425, 191] width 145 height 13
copy div "Flexport PO# 9767675"
click at [407, 183] on div "Shipment ID 1187017" at bounding box center [425, 178] width 145 height 13
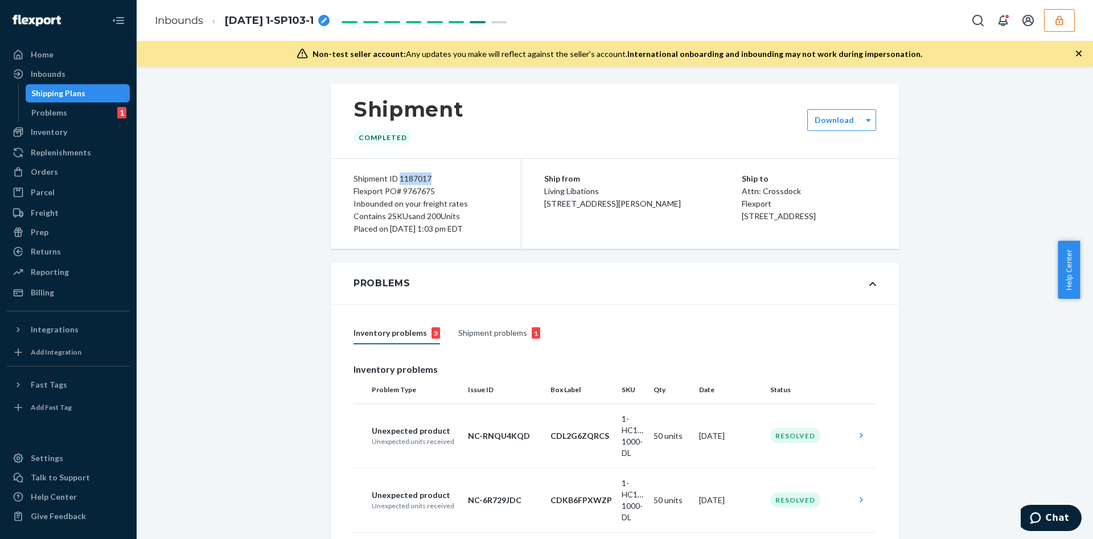
click at [407, 183] on div "Shipment ID 1187017" at bounding box center [425, 178] width 145 height 13
copy div "1187017"
click at [1079, 17] on div "Inbounds 05.29.2025 1-SP103-1" at bounding box center [615, 20] width 956 height 41
click at [1077, 18] on div "Inbounds 05.29.2025 1-SP103-1" at bounding box center [615, 20] width 956 height 41
drag, startPoint x: 1074, startPoint y: 19, endPoint x: 1063, endPoint y: 24, distance: 12.5
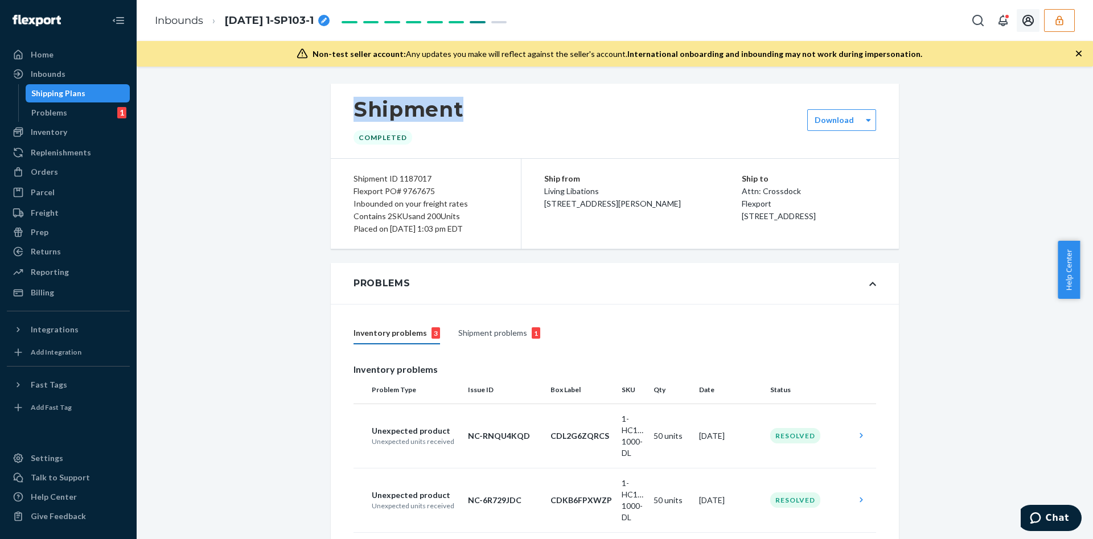
click at [1073, 20] on button "button" at bounding box center [1059, 20] width 31 height 23
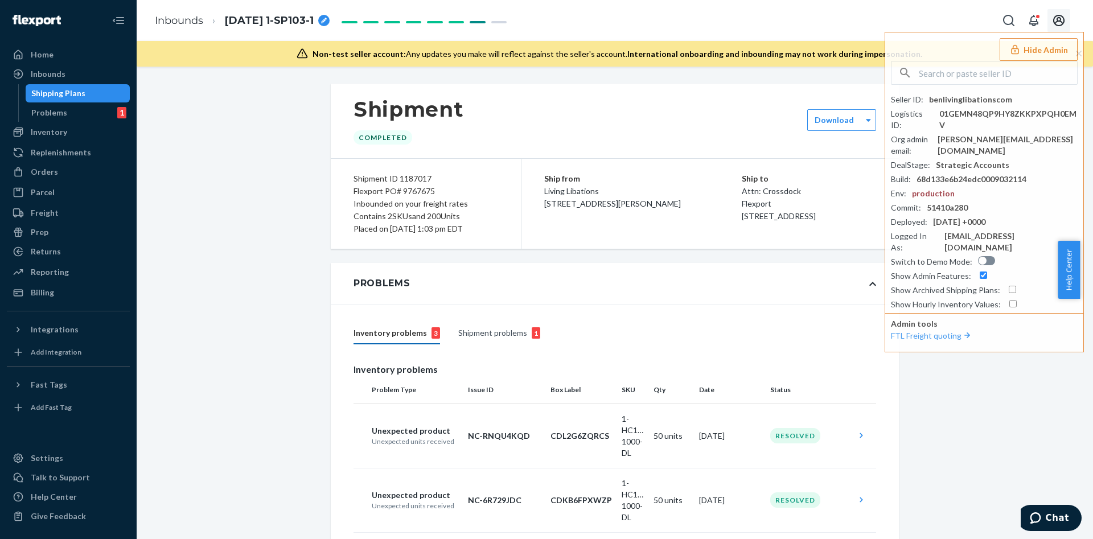
click at [1062, 24] on icon "Open account menu" at bounding box center [1058, 20] width 11 height 11
click at [929, 68] on input "text" at bounding box center [997, 72] width 158 height 23
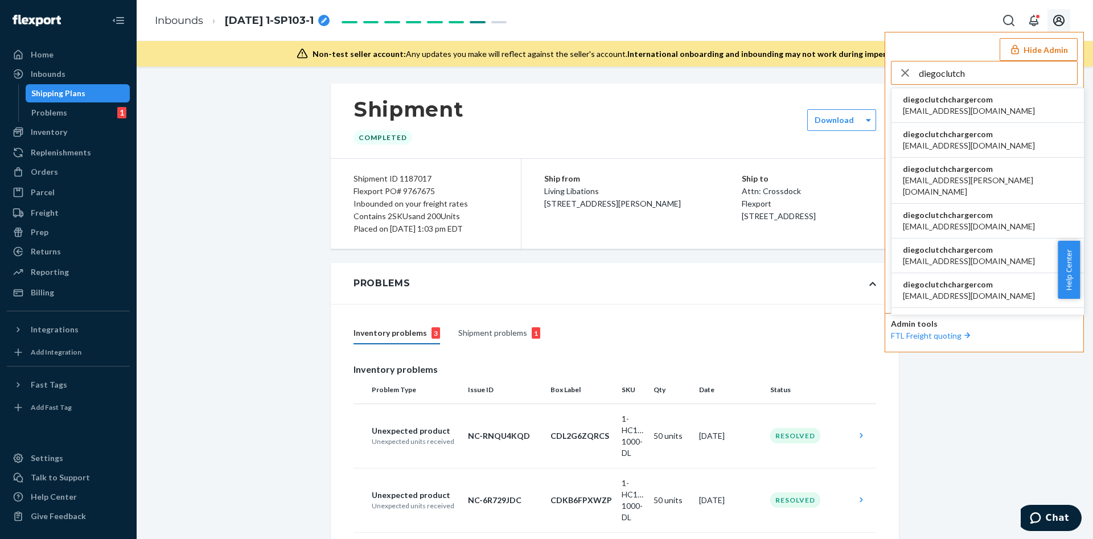
type input "diegoclutch"
click at [973, 108] on span "[EMAIL_ADDRESS][DOMAIN_NAME]" at bounding box center [968, 110] width 132 height 11
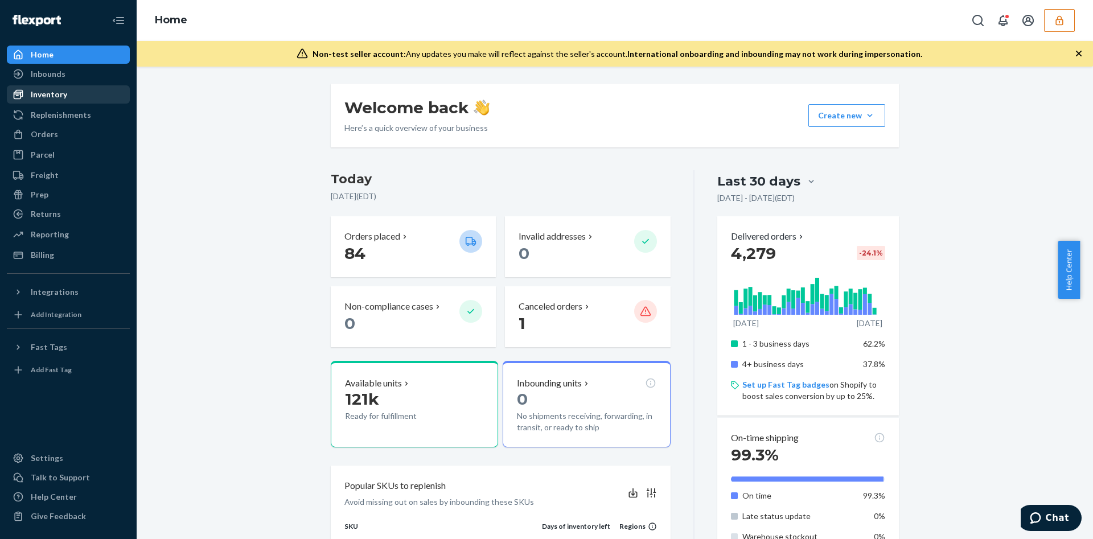
drag, startPoint x: 70, startPoint y: 68, endPoint x: 54, endPoint y: 85, distance: 23.4
click at [55, 85] on ul "Home Inbounds Shipping Plans Problems Inventory Products Replenishments Orders …" at bounding box center [68, 155] width 123 height 219
click at [55, 76] on div "Inbounds" at bounding box center [48, 73] width 35 height 11
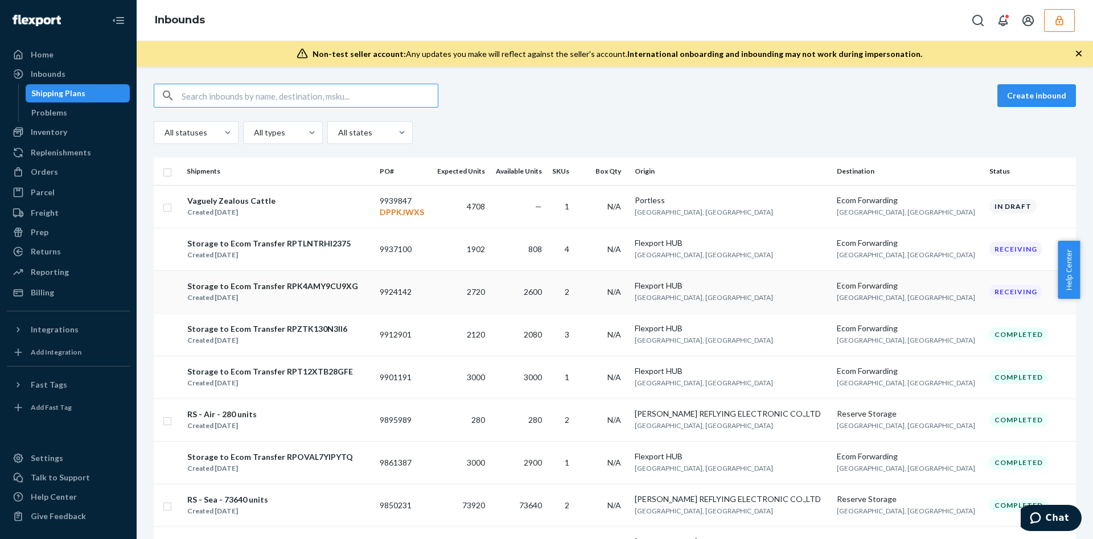
type input "9924142"
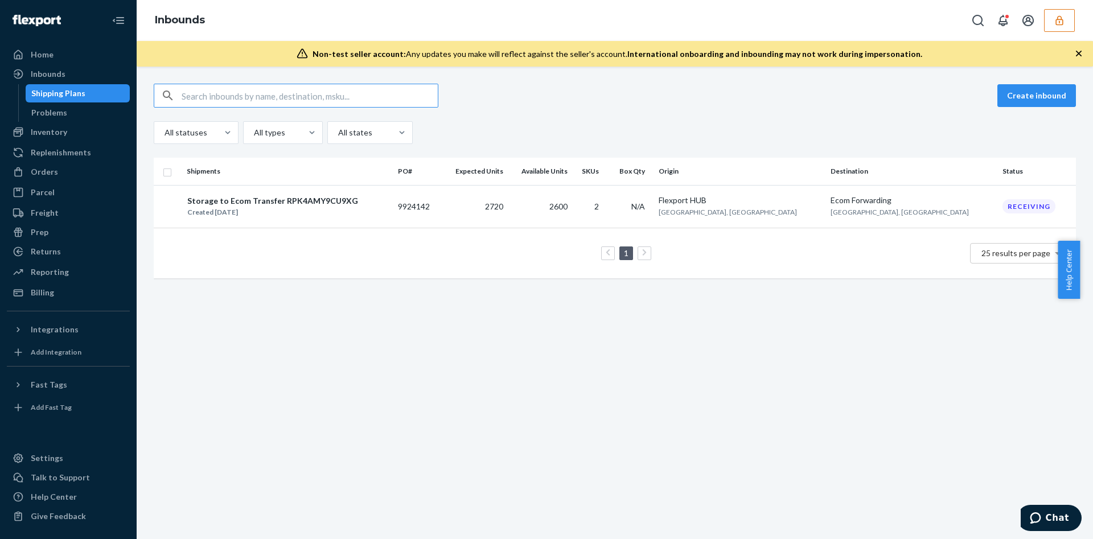
type input "9924142"
click at [373, 207] on div "Storage to Ecom Transfer RPK4AMY9CU9XG Created [DATE]" at bounding box center [288, 207] width 202 height 24
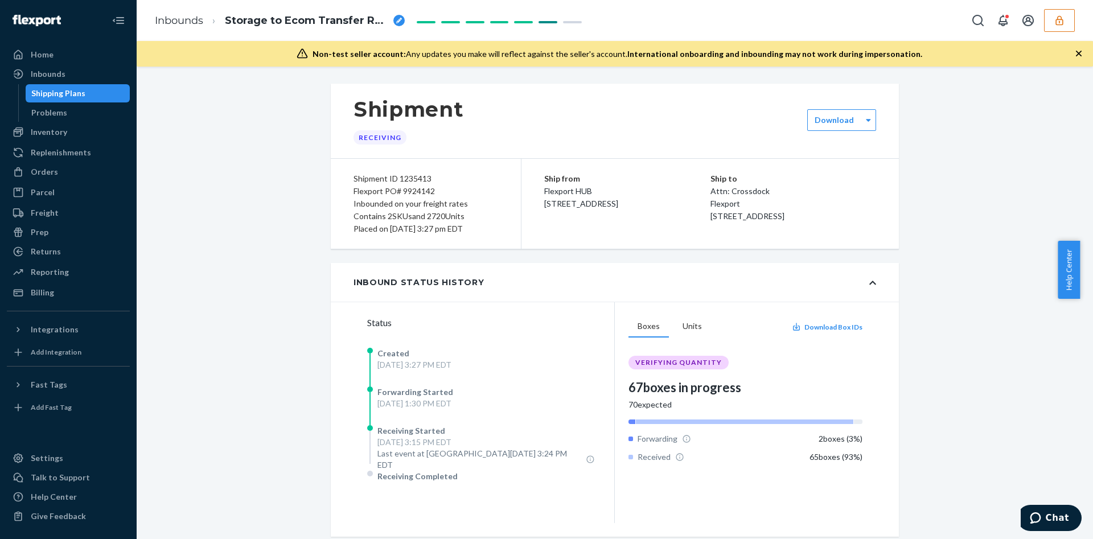
click at [391, 192] on div "Flexport PO# 9924142" at bounding box center [425, 191] width 145 height 13
copy div "Flexport PO# 9924142"
click at [414, 179] on div "Shipment ID 1235413" at bounding box center [425, 178] width 145 height 13
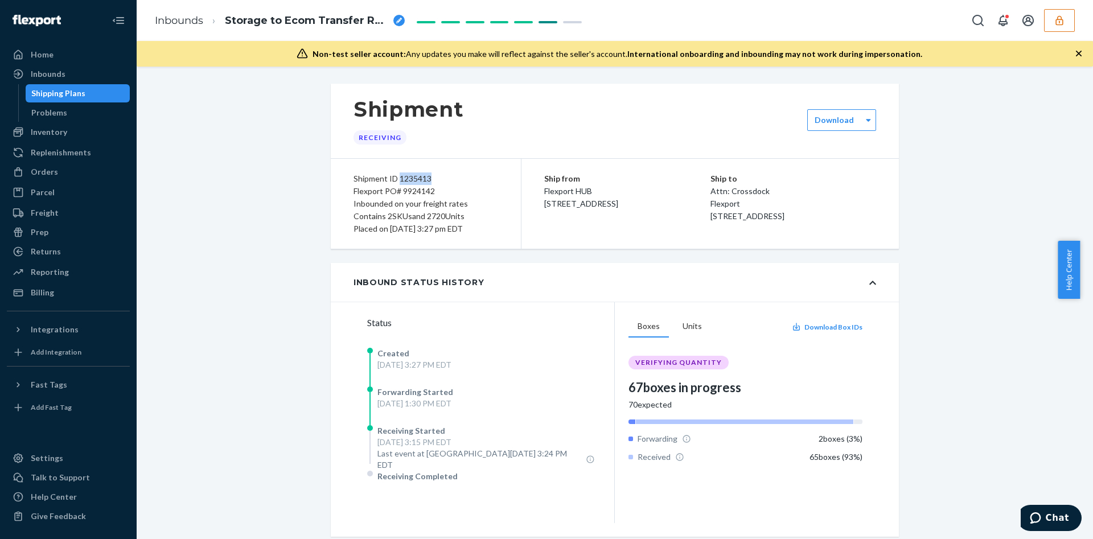
click at [414, 179] on div "Shipment ID 1235413" at bounding box center [425, 178] width 145 height 13
copy div "1235413"
click at [1052, 23] on button "button" at bounding box center [1059, 20] width 31 height 23
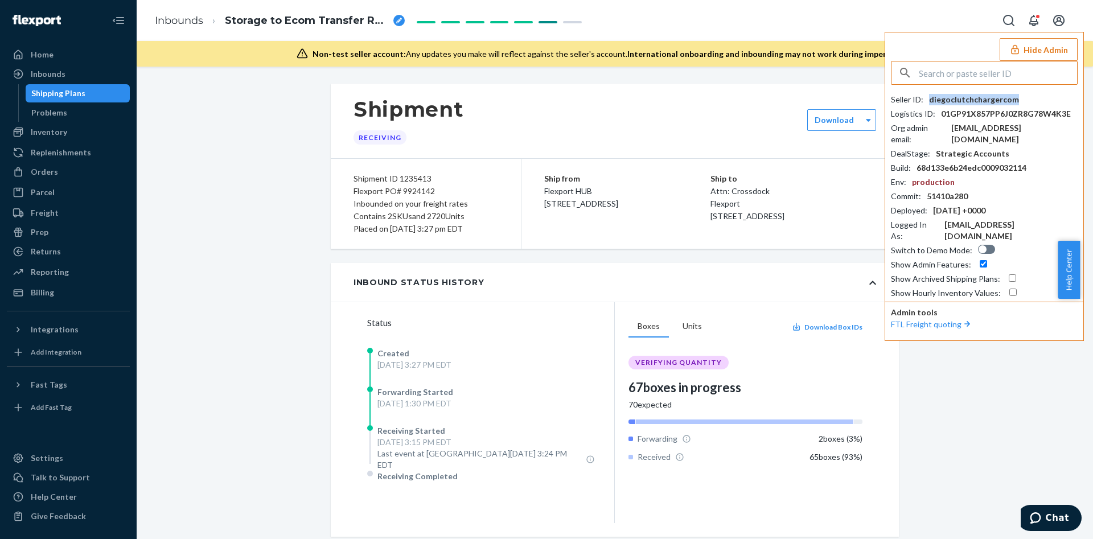
click at [984, 104] on div "diegoclutchchargercom" at bounding box center [974, 99] width 90 height 11
drag, startPoint x: 992, startPoint y: 91, endPoint x: 878, endPoint y: 97, distance: 114.5
click at [878, 97] on div "Shipment Receiving" at bounding box center [615, 121] width 568 height 75
click at [980, 99] on div "diegoclutchchargercom" at bounding box center [974, 99] width 90 height 11
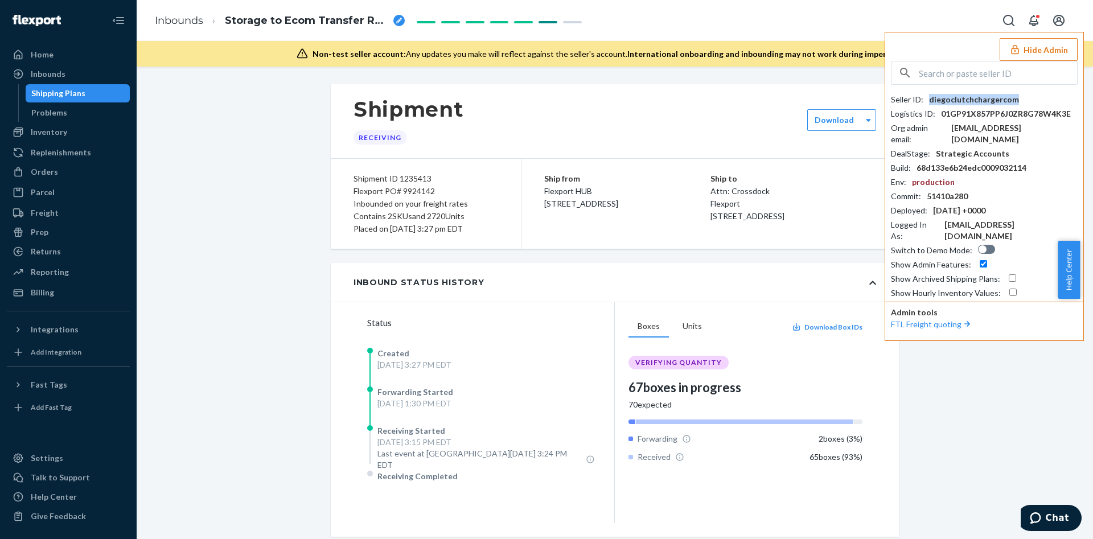
copy div "diegoclutchchargercom"
click at [412, 187] on div "Flexport PO# 9924142" at bounding box center [425, 191] width 145 height 13
copy div "9924142"
click at [405, 181] on div "Shipment ID 1235413" at bounding box center [425, 178] width 145 height 13
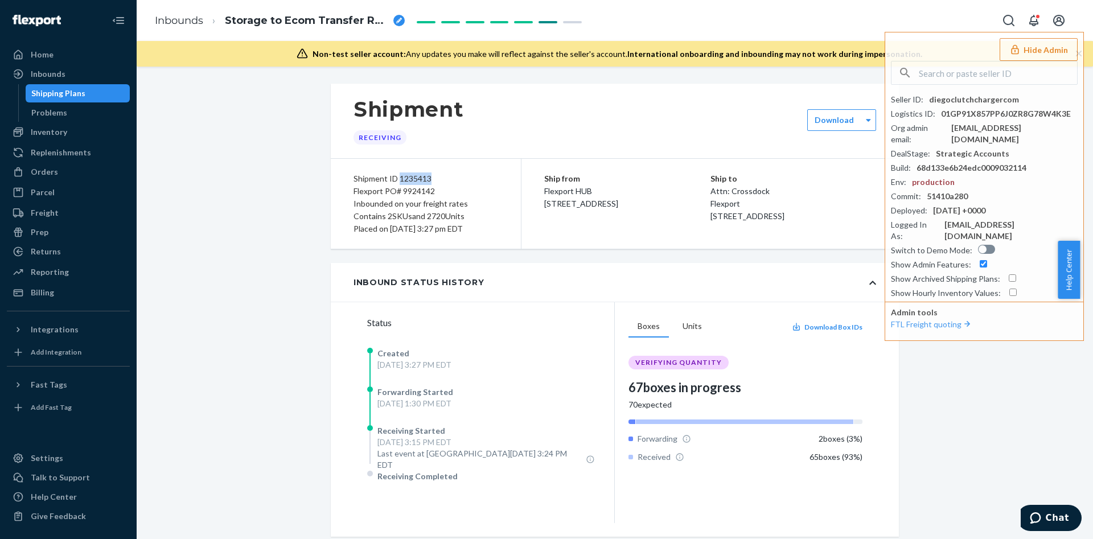
click at [405, 181] on div "Shipment ID 1235413" at bounding box center [425, 178] width 145 height 13
copy div "1235413"
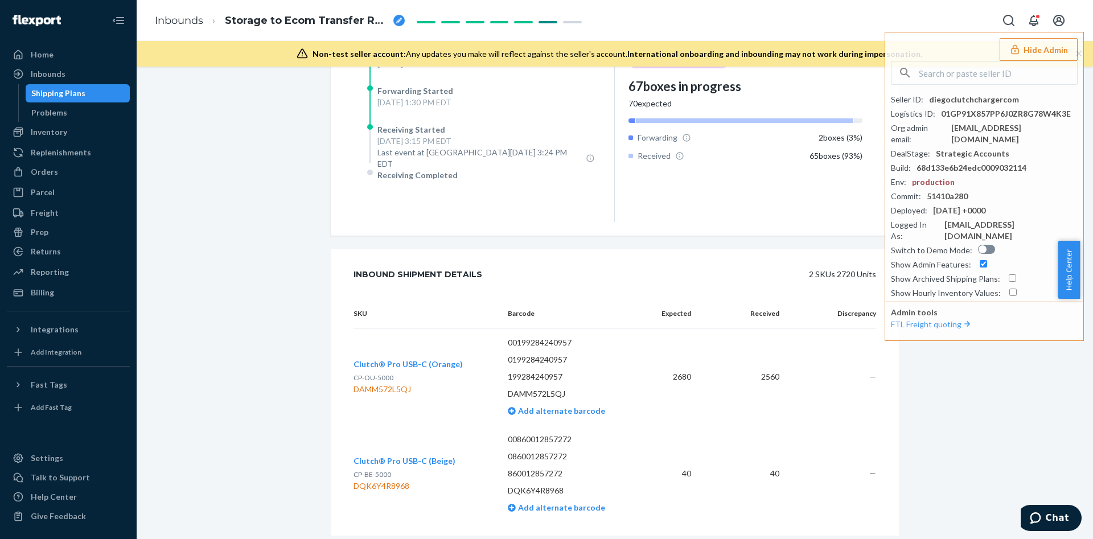
scroll to position [327, 0]
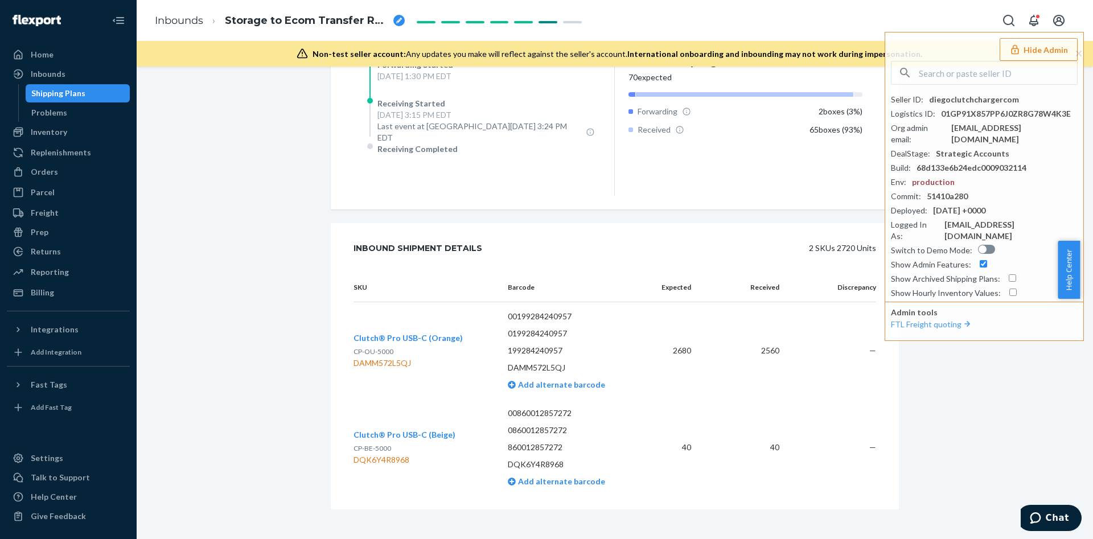
click at [395, 357] on div "DAMM572L5QJ" at bounding box center [407, 362] width 109 height 11
copy div "DAMM572L5QJ"
